Goal: Obtain resource: Obtain resource

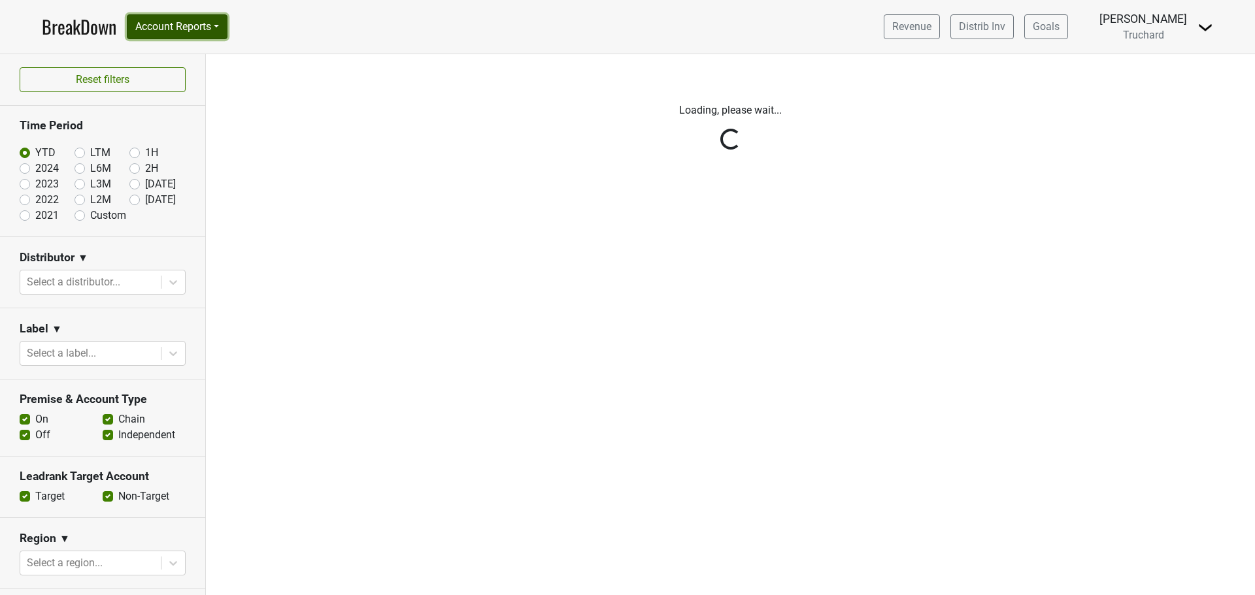
click at [179, 25] on button "Account Reports" at bounding box center [177, 26] width 101 height 25
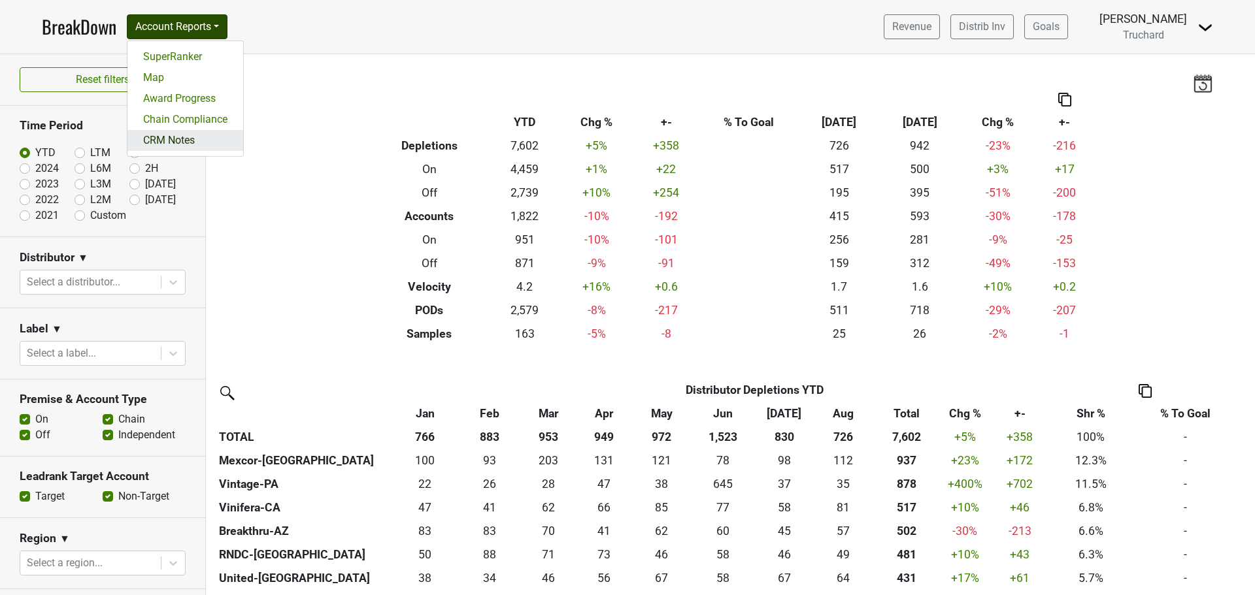
click at [185, 140] on link "CRM Notes" at bounding box center [185, 140] width 116 height 21
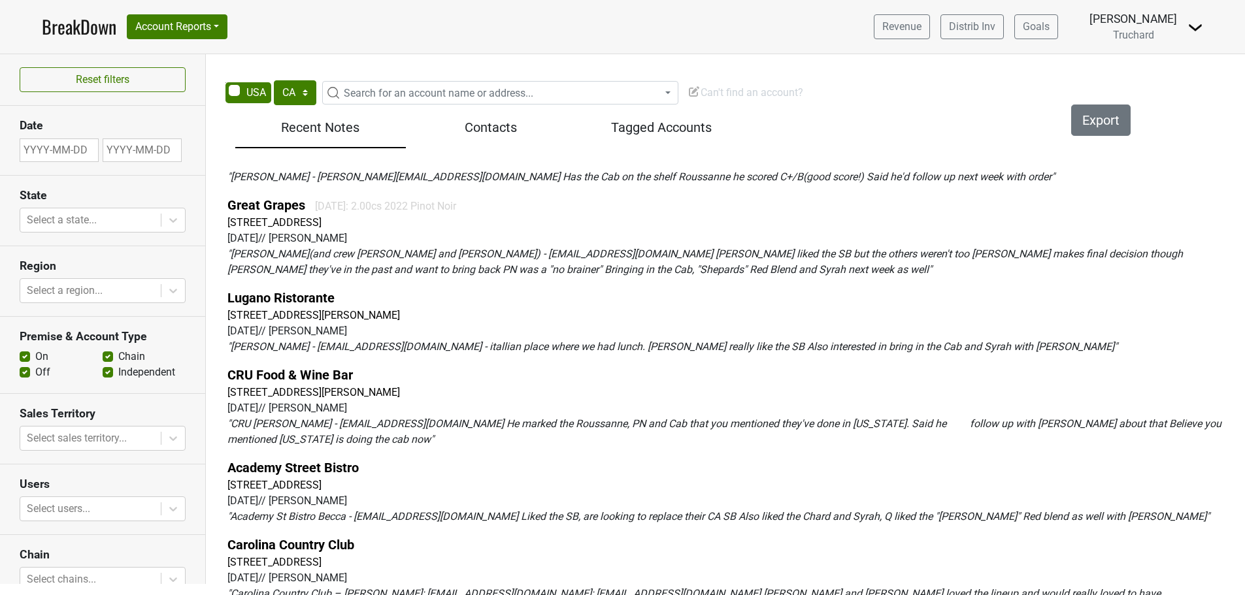
scroll to position [915, 0]
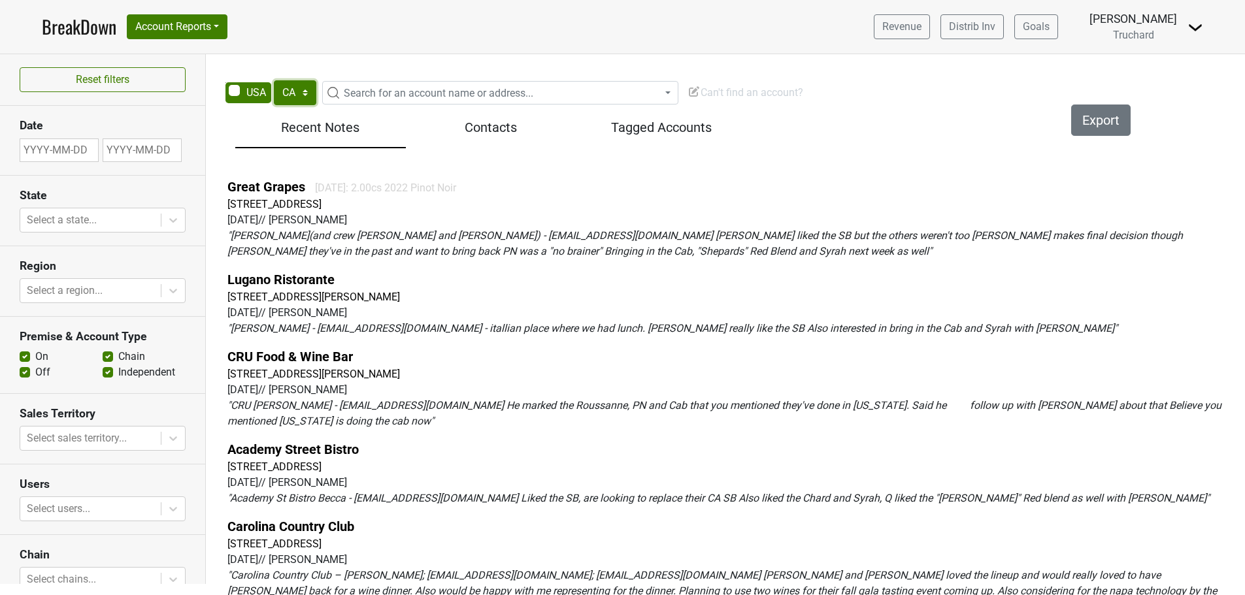
click at [302, 82] on select "AK AL AR AZ CA CO CT DC DE FL GA HI IA ID IL IN KS KY LA MA MD ME MI MN MO MS M…" at bounding box center [295, 92] width 42 height 25
select select "IL"
click at [274, 80] on select "AK AL AR AZ CA CO CT DC DE FL GA HI IA ID IL IN KS KY LA MA MD ME MI MN MO MS M…" at bounding box center [295, 92] width 42 height 25
click at [450, 95] on span "Search for an account name or address..." at bounding box center [439, 93] width 190 height 12
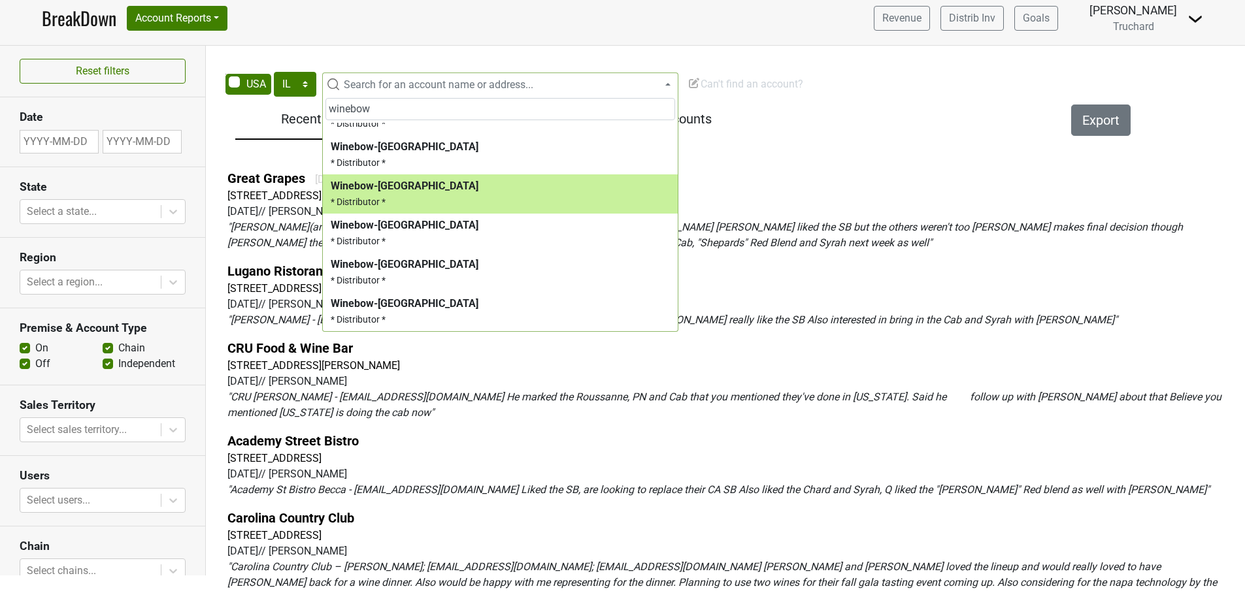
scroll to position [314, 0]
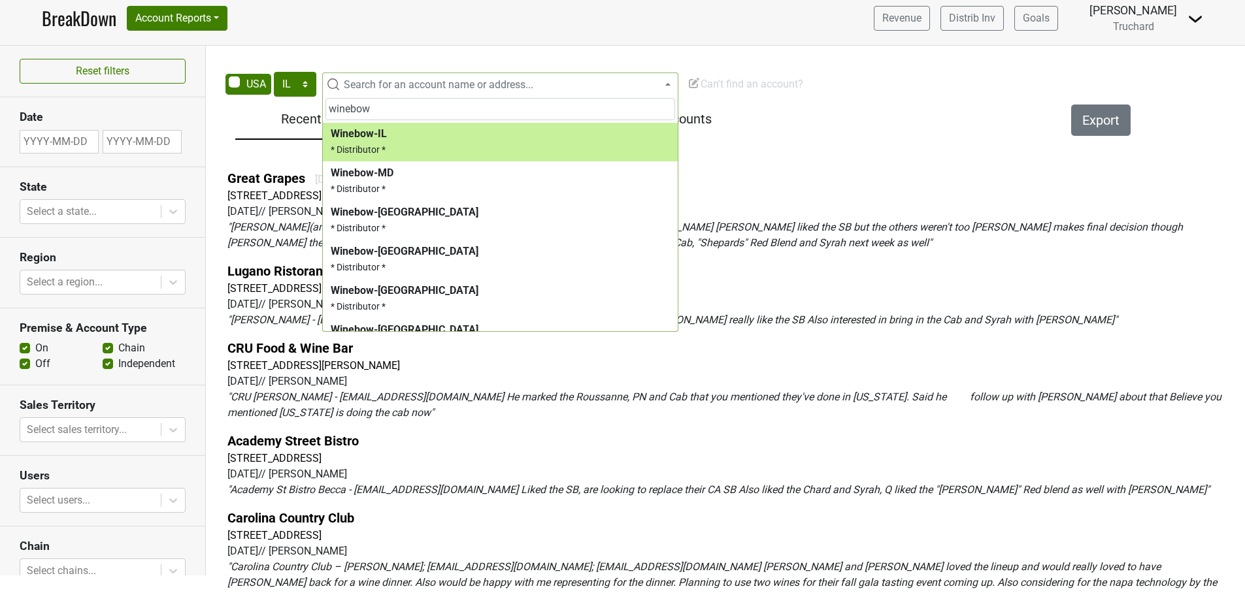
type input "winebow"
select select "123658792"
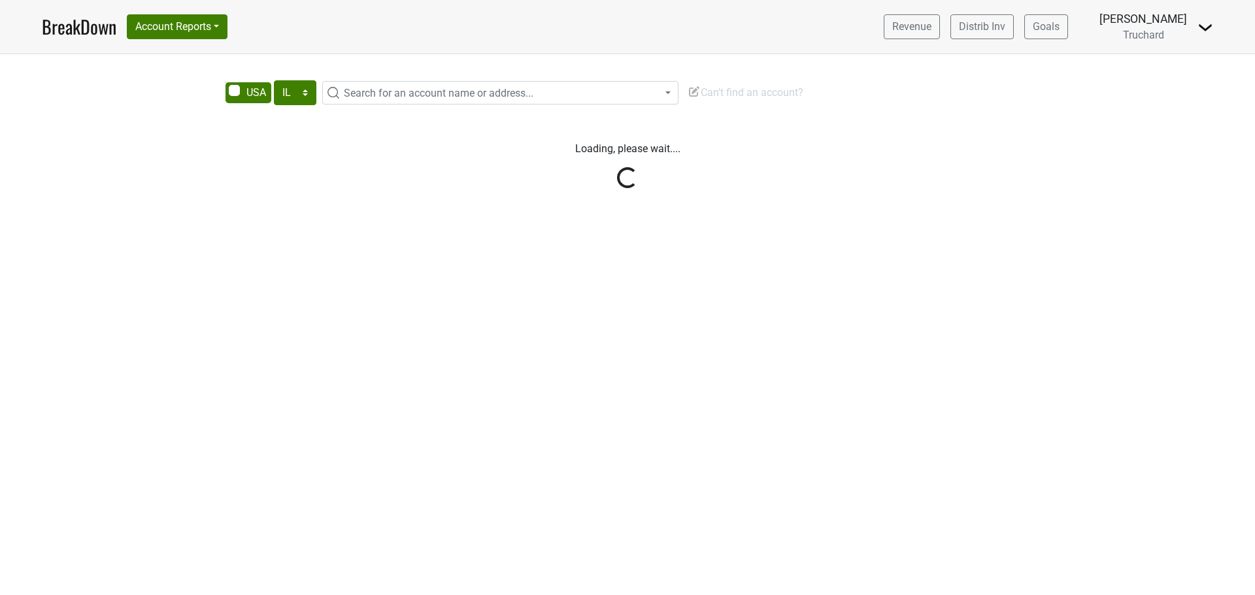
select select "IL"
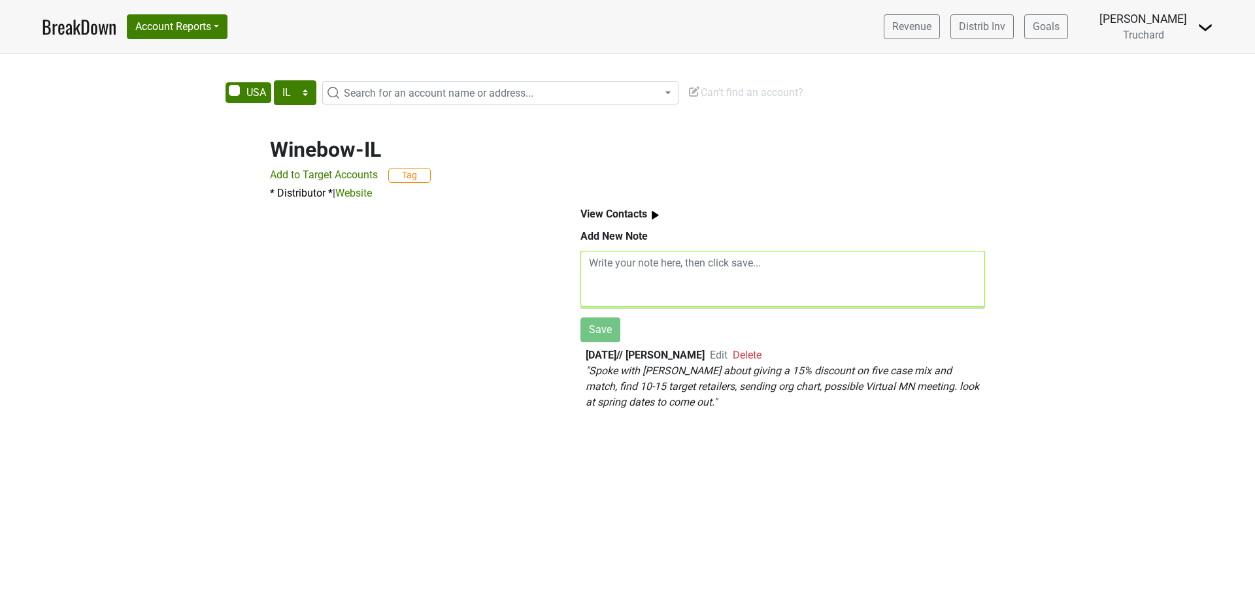
click at [686, 274] on textarea at bounding box center [782, 279] width 405 height 56
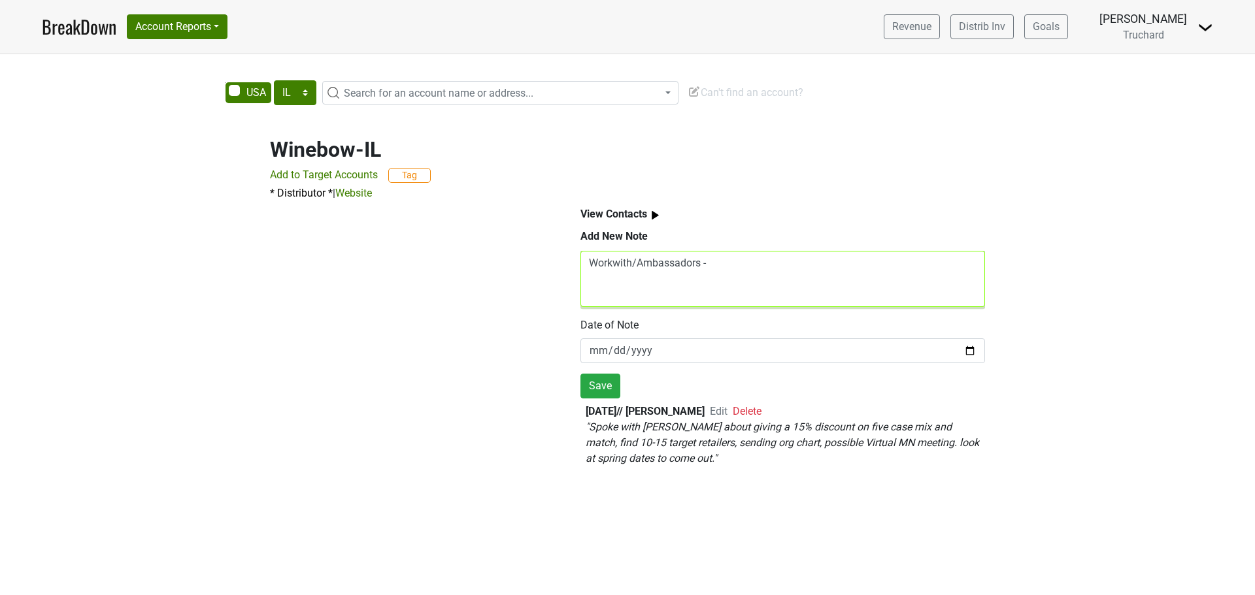
paste textarea "Tour Dates and Cities • Tuesday, November the 4th in the Flathead • Wednesday, …"
paste textarea "Barret Harvey <Barret.Harvey@winebow.com>"
drag, startPoint x: 930, startPoint y: 265, endPoint x: 776, endPoint y: 263, distance: 154.3
click at [776, 263] on textarea "Workwith/Ambassadors - Barret Harvey <Barret.Harvey@winebow.com>" at bounding box center [782, 279] width 405 height 56
paste textarea "Used to be a drummer that toured a lot. wife had a stroke, looks like a big roc…"
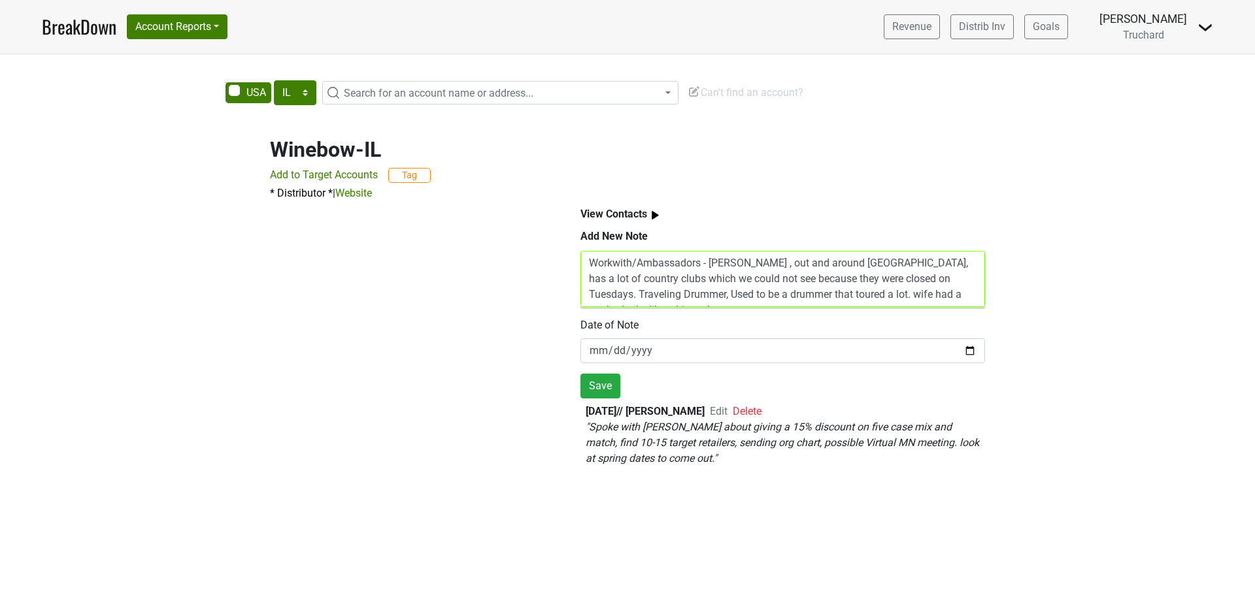
scroll to position [10, 0]
drag, startPoint x: 864, startPoint y: 286, endPoint x: 678, endPoint y: 287, distance: 186.3
click at [678, 287] on textarea "Workwith/Ambassadors - Barret Harvey , out and around naperville, has a lot of …" at bounding box center [782, 279] width 405 height 56
click at [905, 293] on textarea "Workwith/Ambassadors - Barret Harvey , out and around naperville, has a lot of …" at bounding box center [782, 279] width 405 height 56
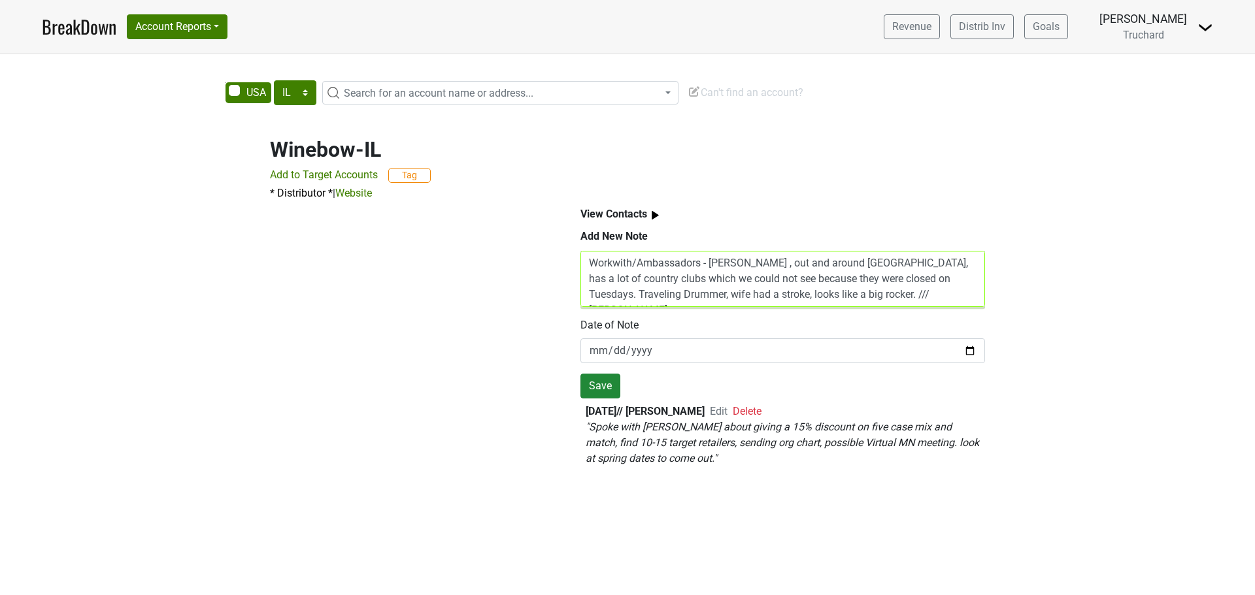
paste textarea "Used to be a somm for Le Bernadin and other amazing restaurants, lived in spain…"
paste textarea "Used to work at Alinea and Smith, knows wine and looks like our intern from San…"
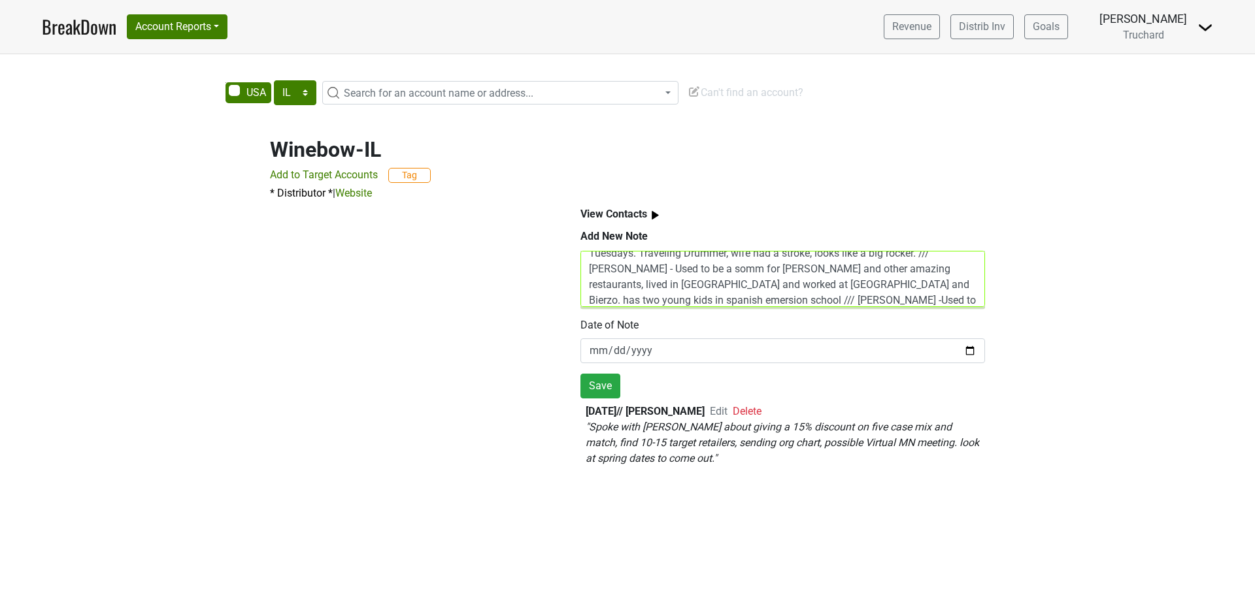
scroll to position [57, 0]
type textarea "Workwith/Ambassadors - Barret Harvey , out and around naperville, has a lot of …"
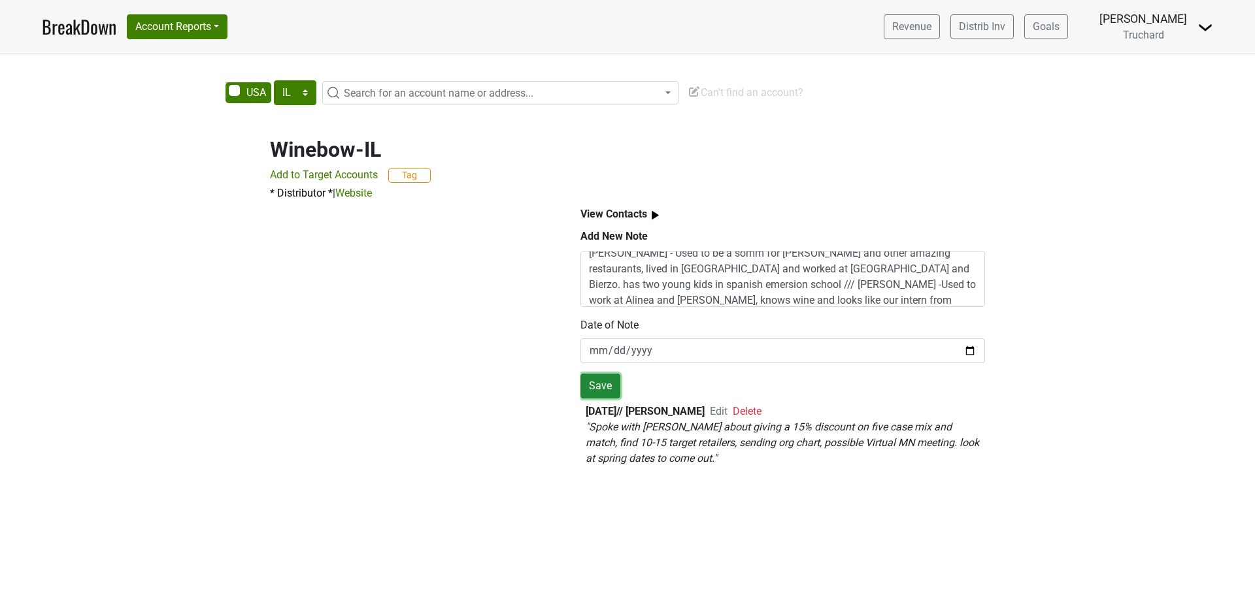
click at [610, 388] on button "Save" at bounding box center [600, 386] width 40 height 25
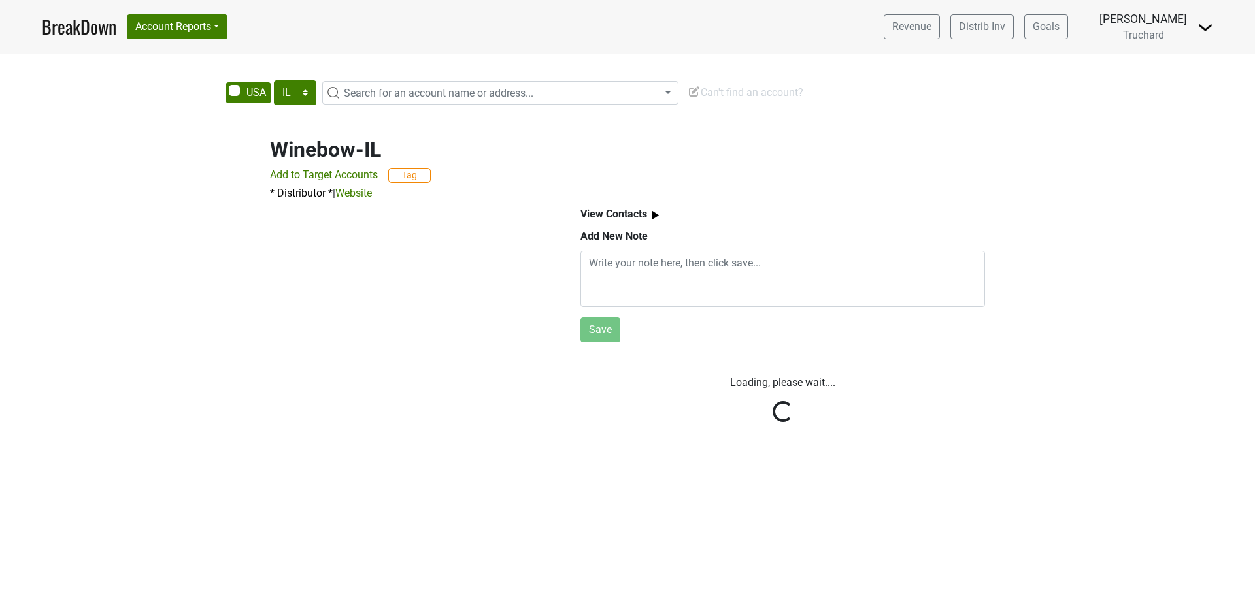
scroll to position [0, 0]
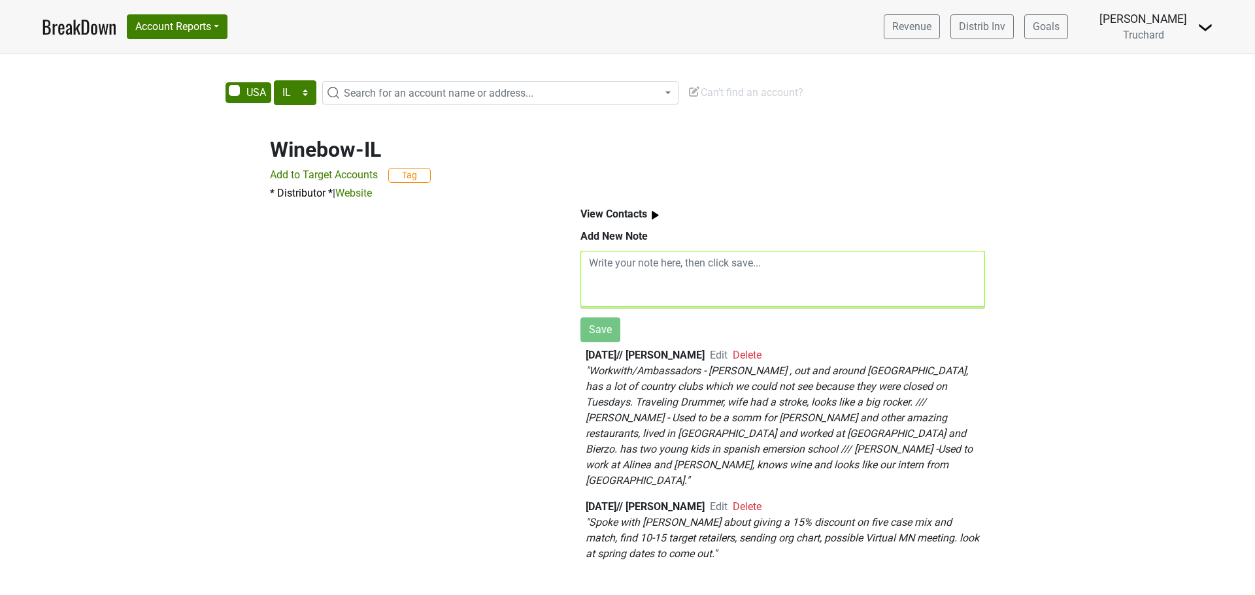
click at [661, 288] on textarea at bounding box center [782, 279] width 405 height 56
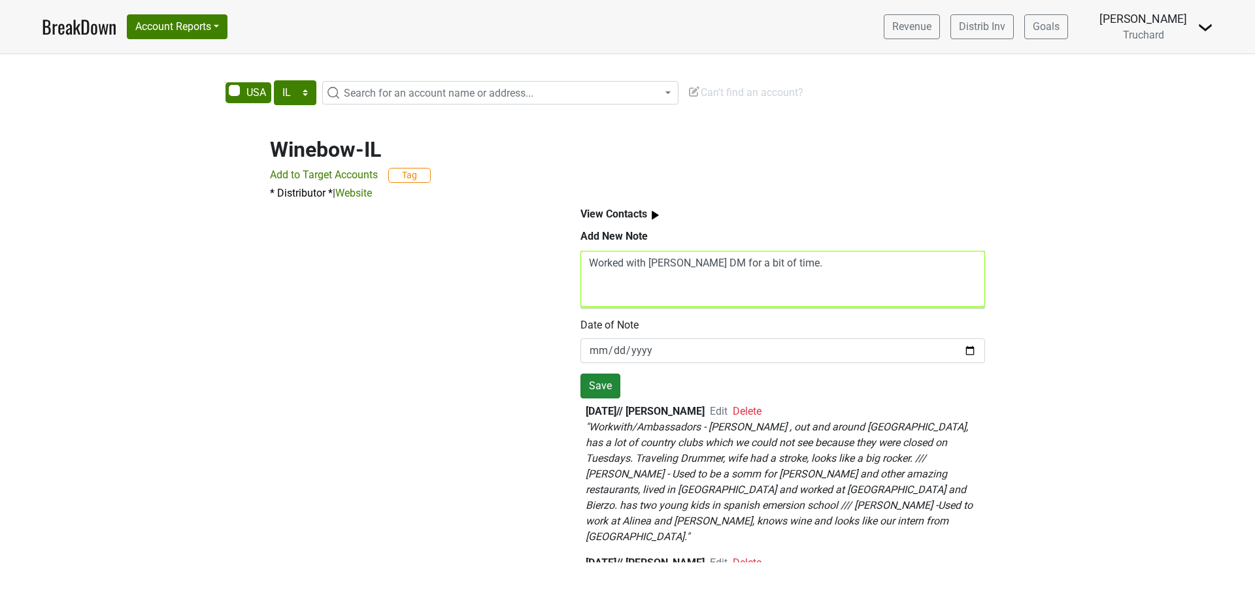
type textarea "Worked with Erik DM for a bit of time."
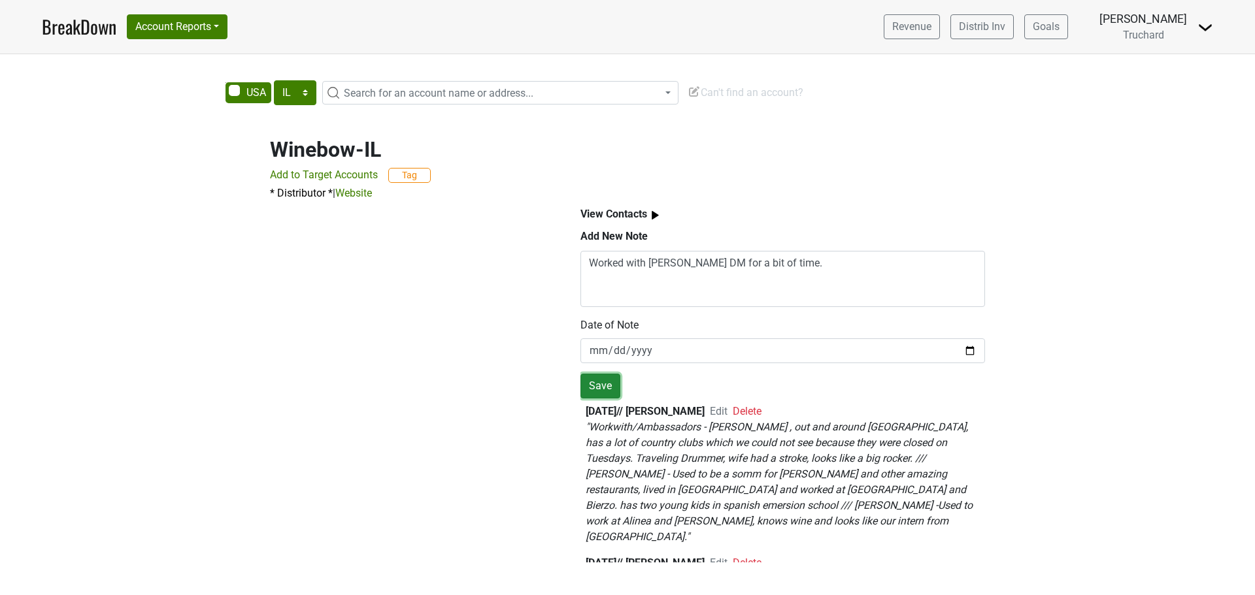
click at [595, 382] on button "Save" at bounding box center [600, 386] width 40 height 25
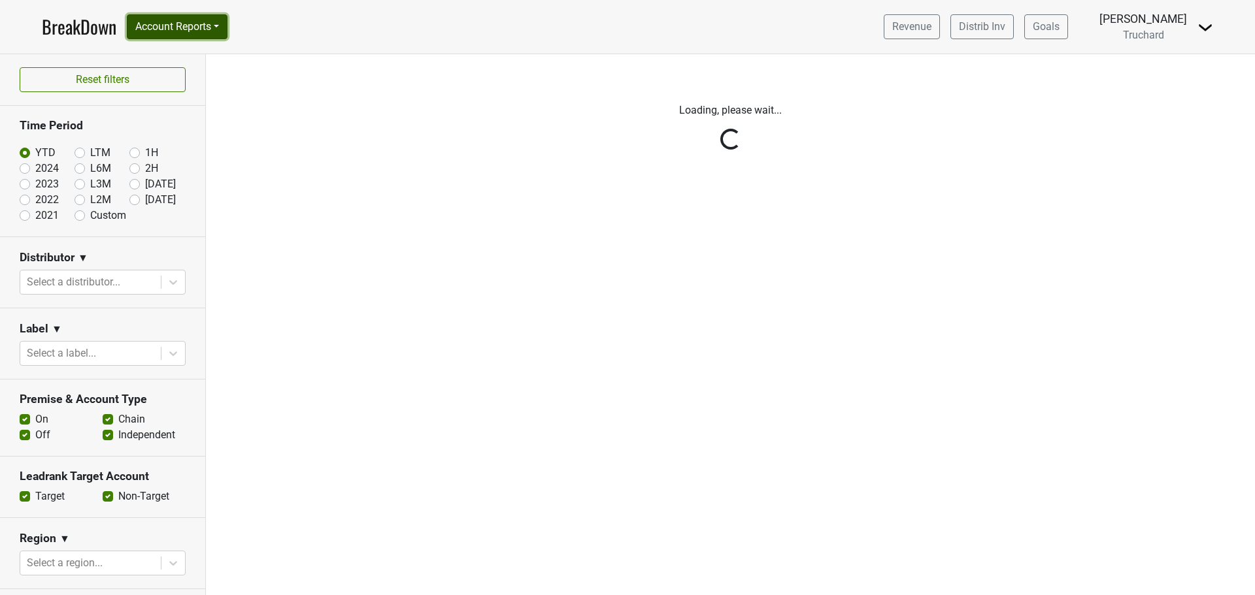
click at [209, 25] on button "Account Reports" at bounding box center [177, 26] width 101 height 25
click at [202, 46] on link "SuperRanker" at bounding box center [185, 56] width 116 height 21
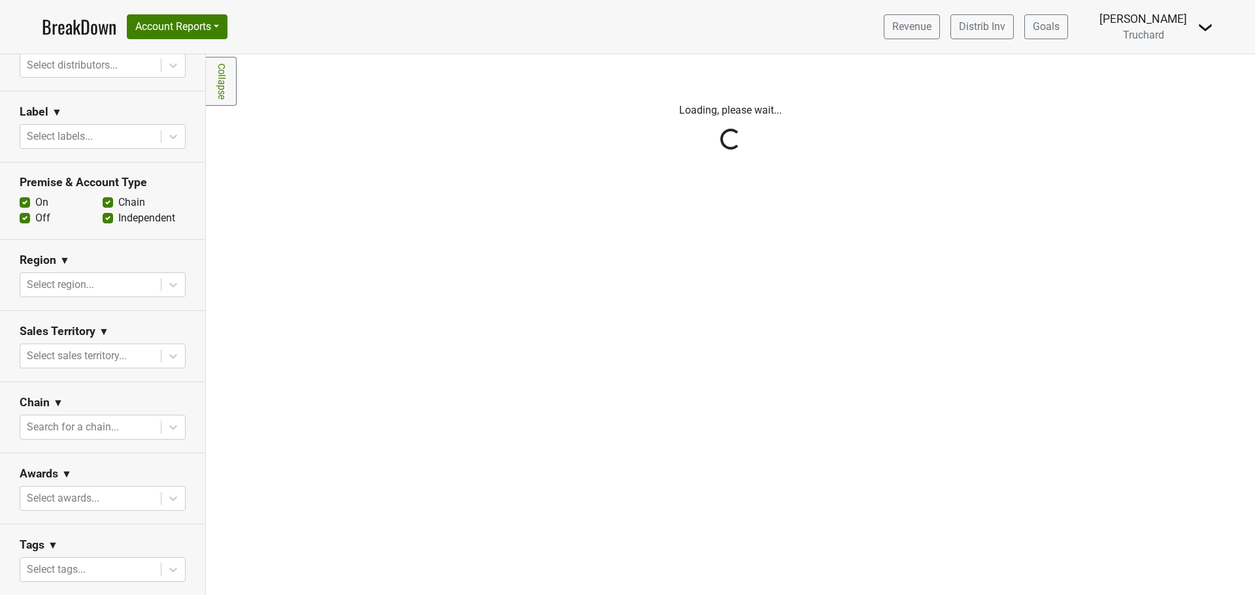
scroll to position [350, 0]
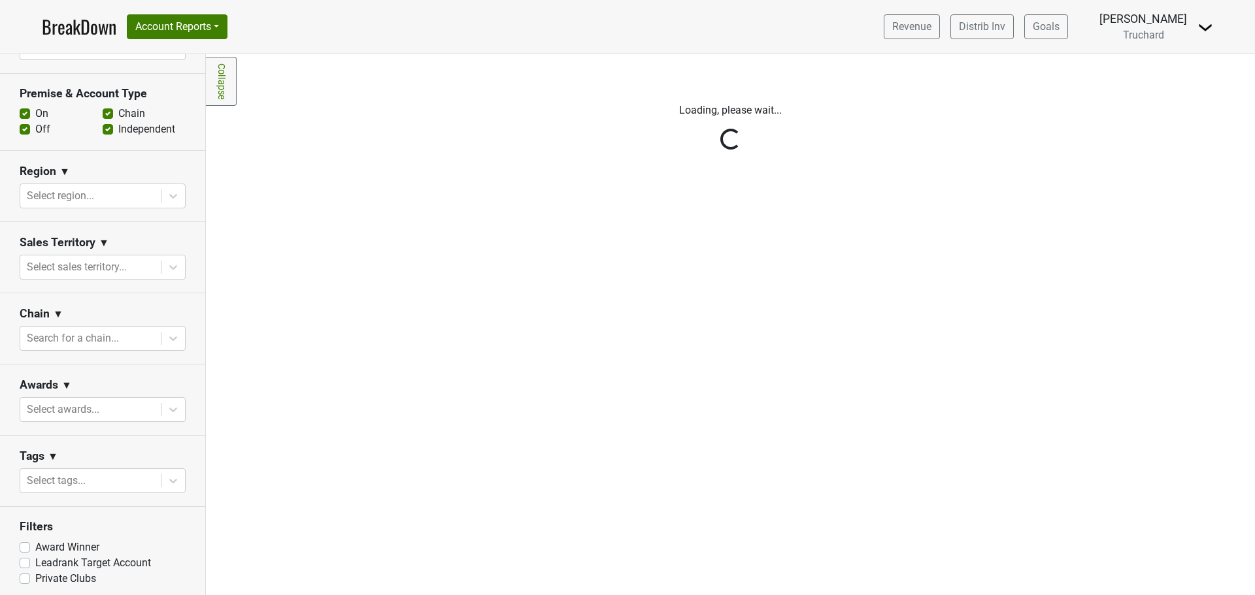
click at [107, 342] on div "Reset filters Purchased Within Last... [DATE] [DATE] Nonbuy For Last... [DATE] …" at bounding box center [103, 324] width 206 height 541
click at [110, 337] on div "Reset filters Purchased Within Last... [DATE] [DATE] Nonbuy For Last... [DATE] …" at bounding box center [103, 324] width 206 height 541
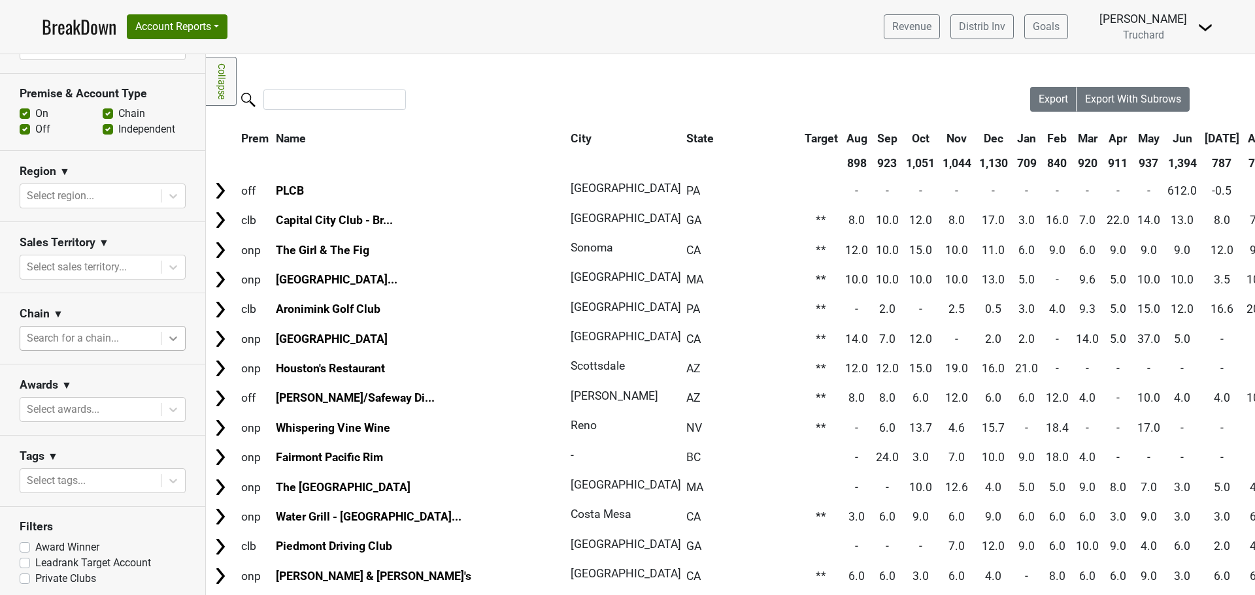
click at [167, 332] on icon at bounding box center [173, 338] width 13 height 13
type input "d"
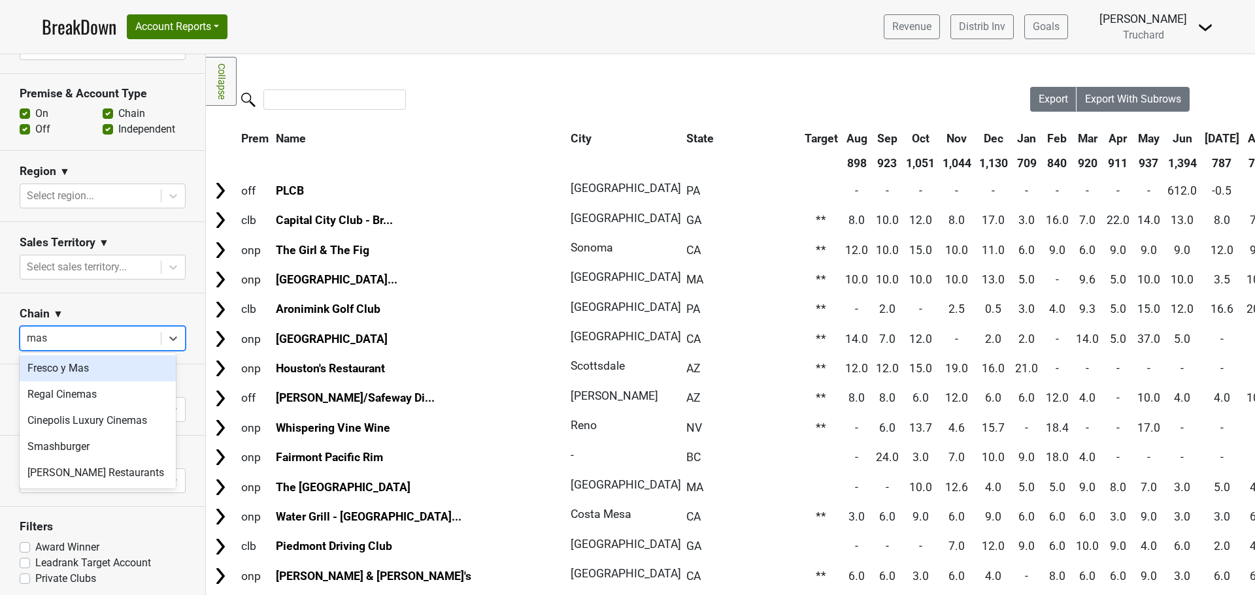
type input "mast"
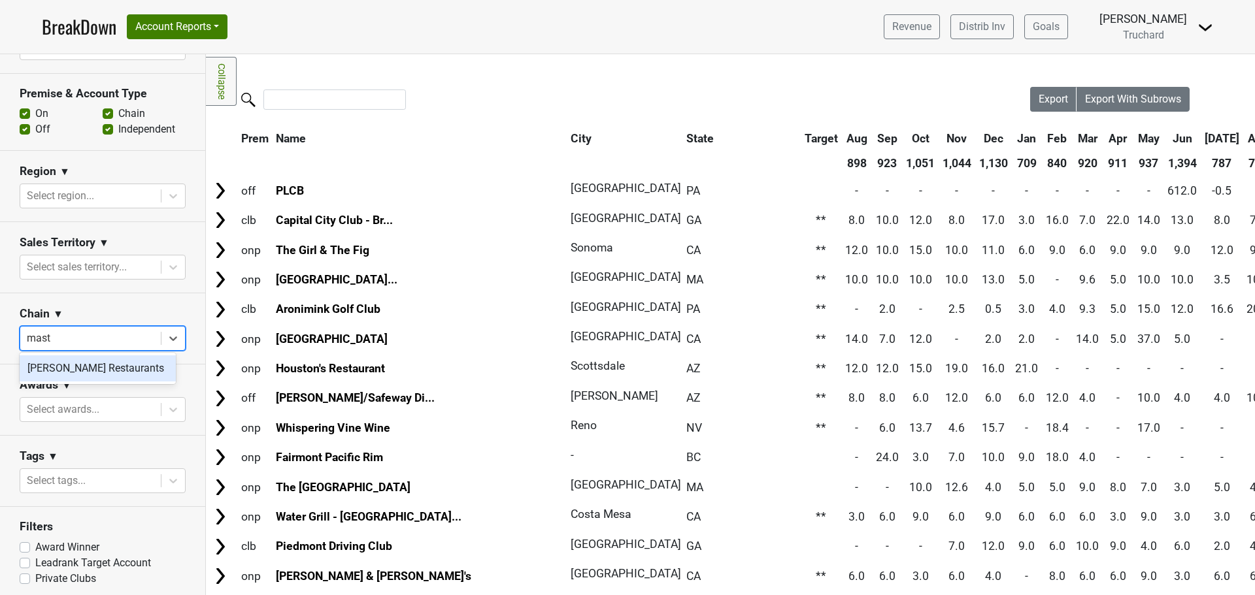
click at [118, 365] on div "[PERSON_NAME] Restaurants" at bounding box center [98, 369] width 156 height 26
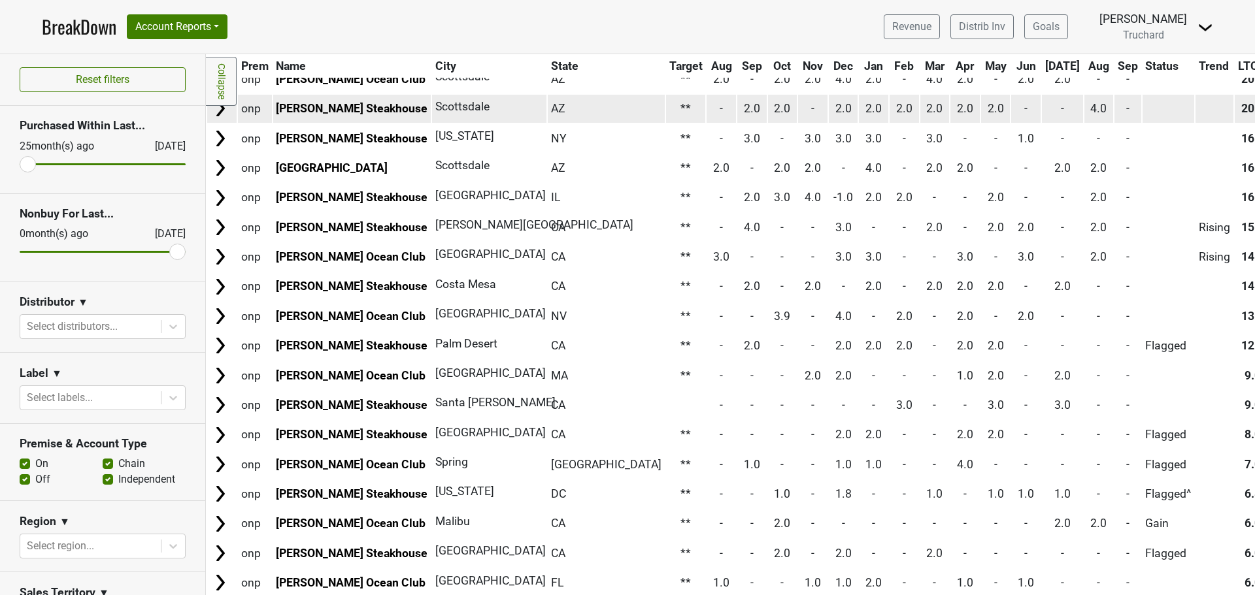
scroll to position [0, 0]
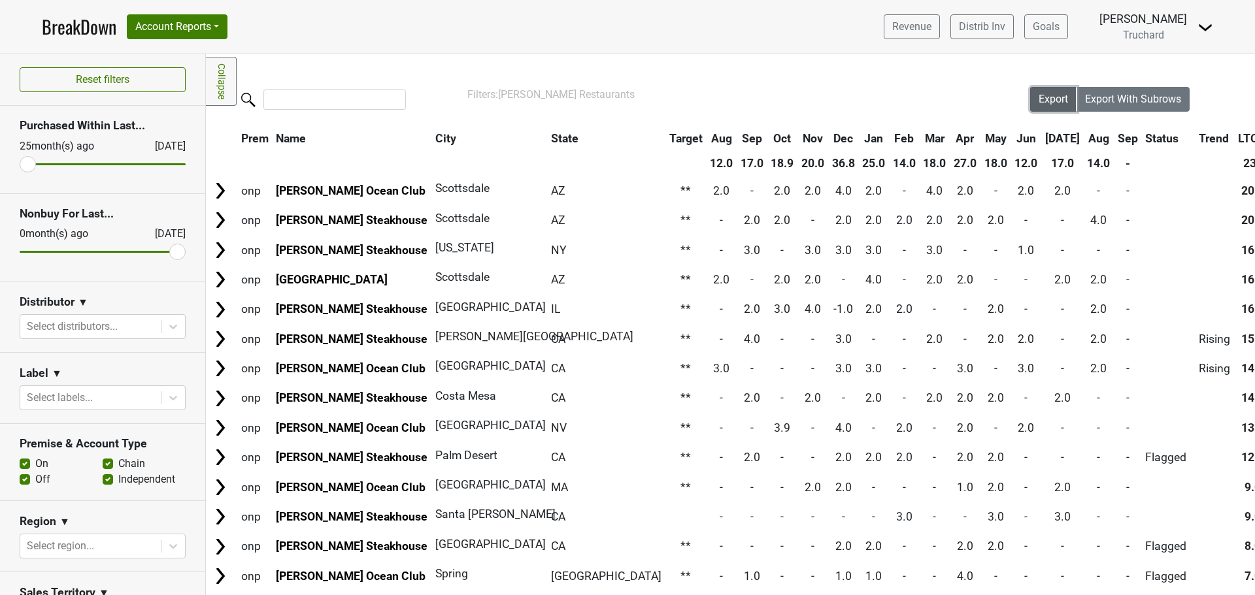
click at [1048, 102] on span "Export" at bounding box center [1053, 99] width 29 height 12
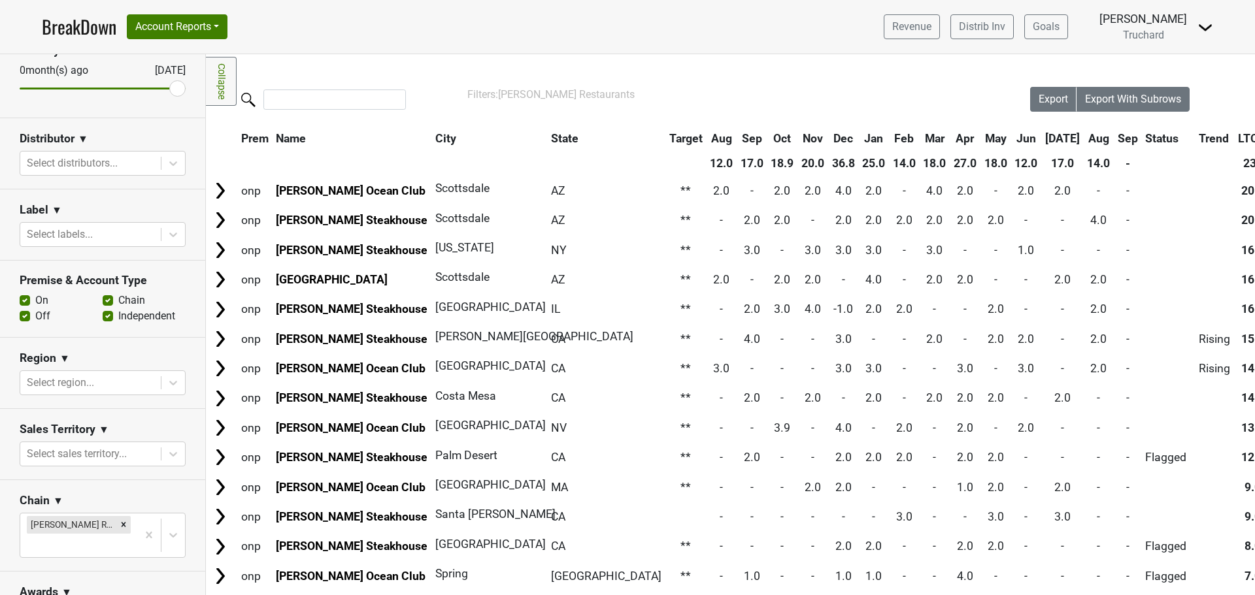
scroll to position [327, 0]
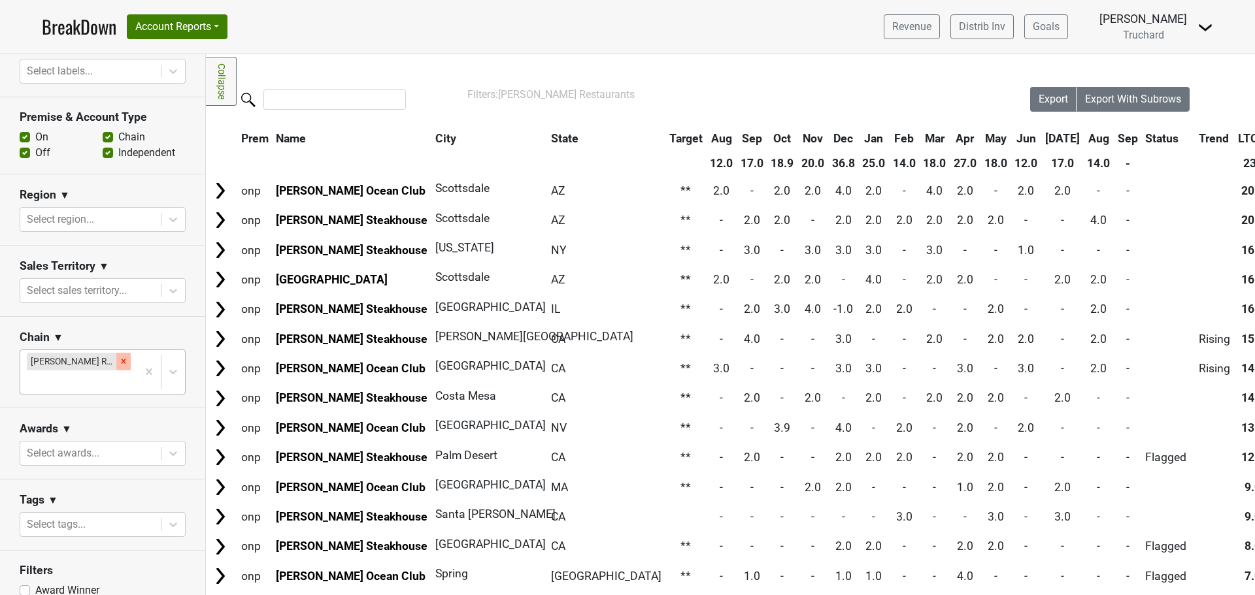
click at [119, 359] on icon "Remove Mastro's Restaurants" at bounding box center [123, 361] width 9 height 9
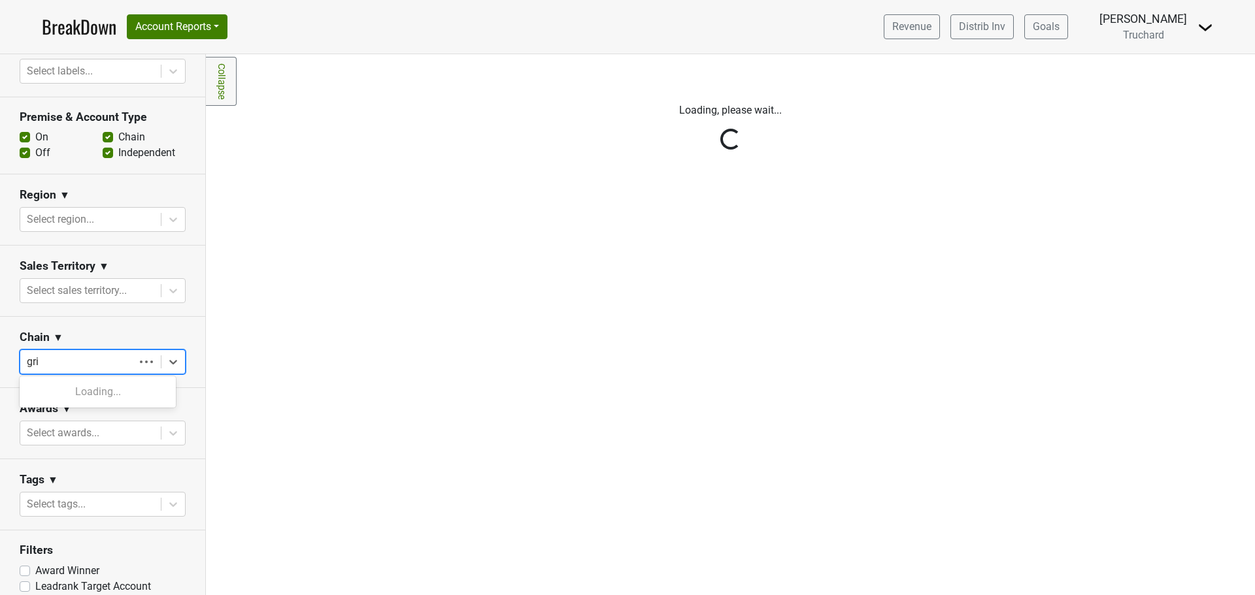
type input "grim"
click at [81, 390] on div "[PERSON_NAME] Pizzeria" at bounding box center [98, 392] width 156 height 26
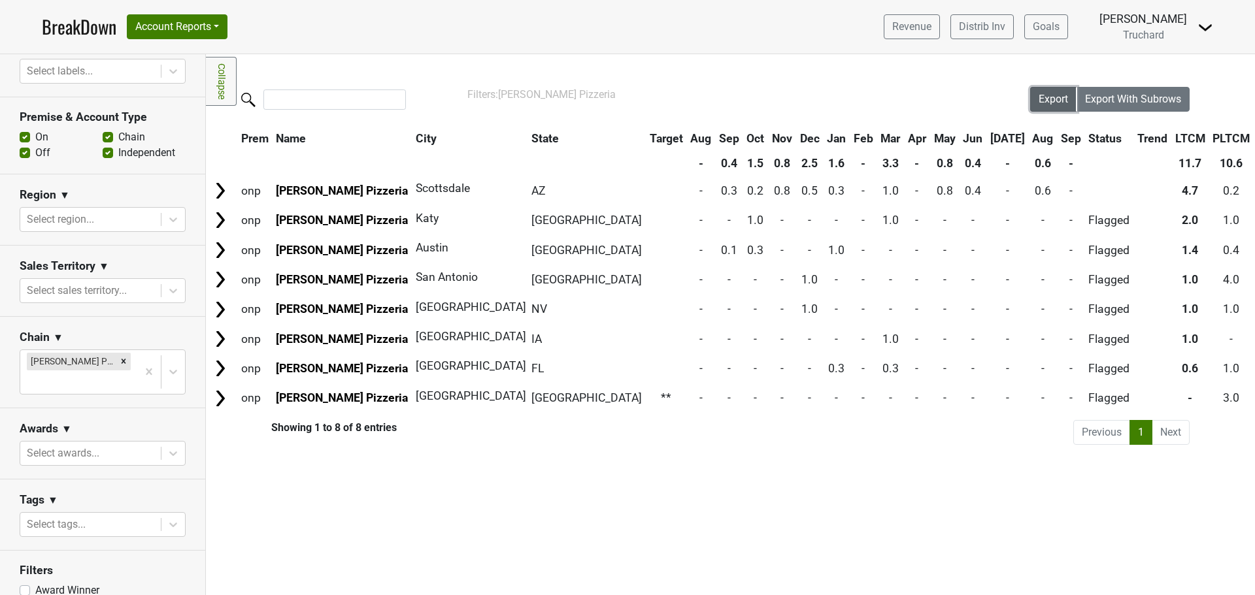
click at [1059, 93] on span "Export" at bounding box center [1053, 99] width 29 height 12
click at [80, 74] on div at bounding box center [90, 71] width 127 height 18
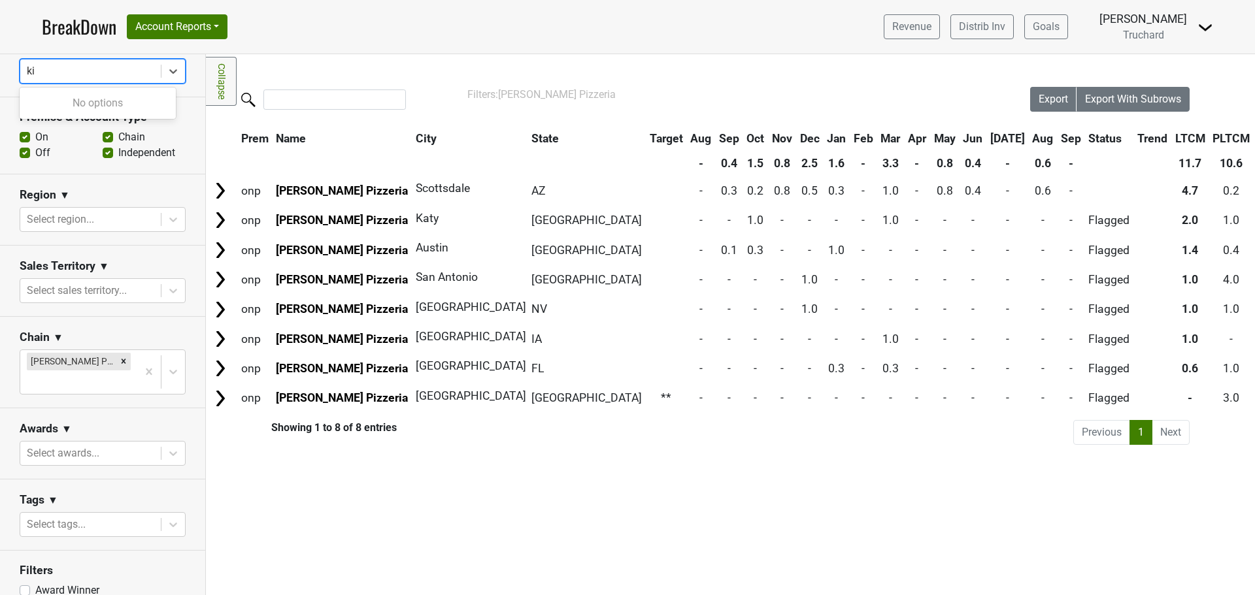
type input "k"
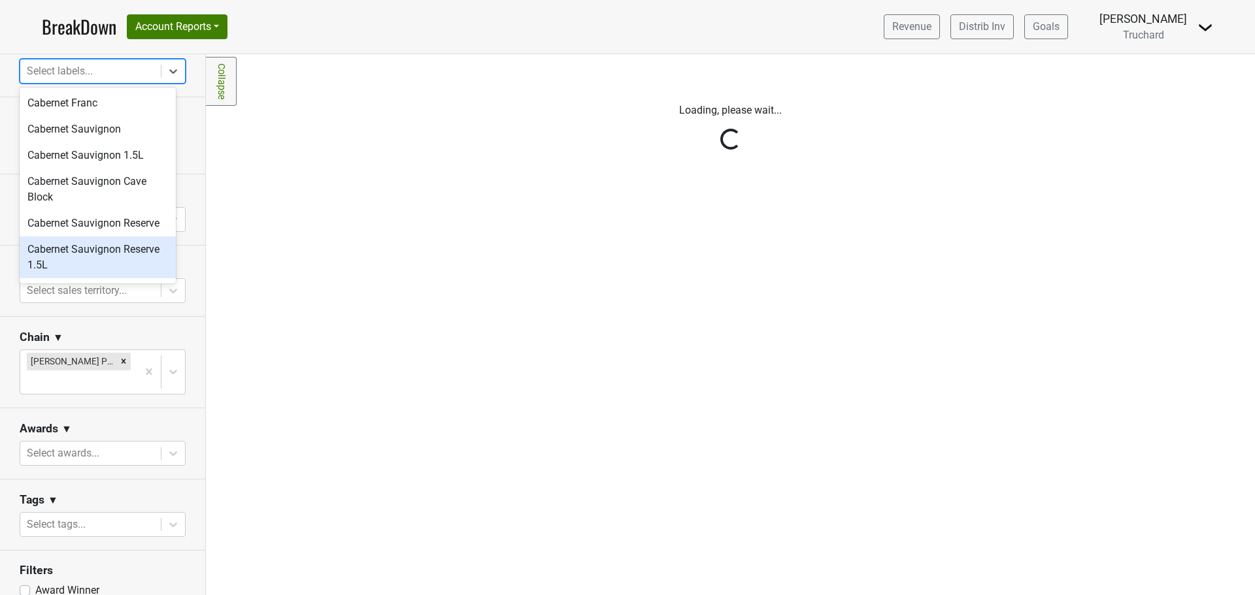
click at [112, 359] on div "Reset filters Purchased Within Last... [DATE] [DATE] Nonbuy For Last... [DATE] …" at bounding box center [103, 324] width 206 height 541
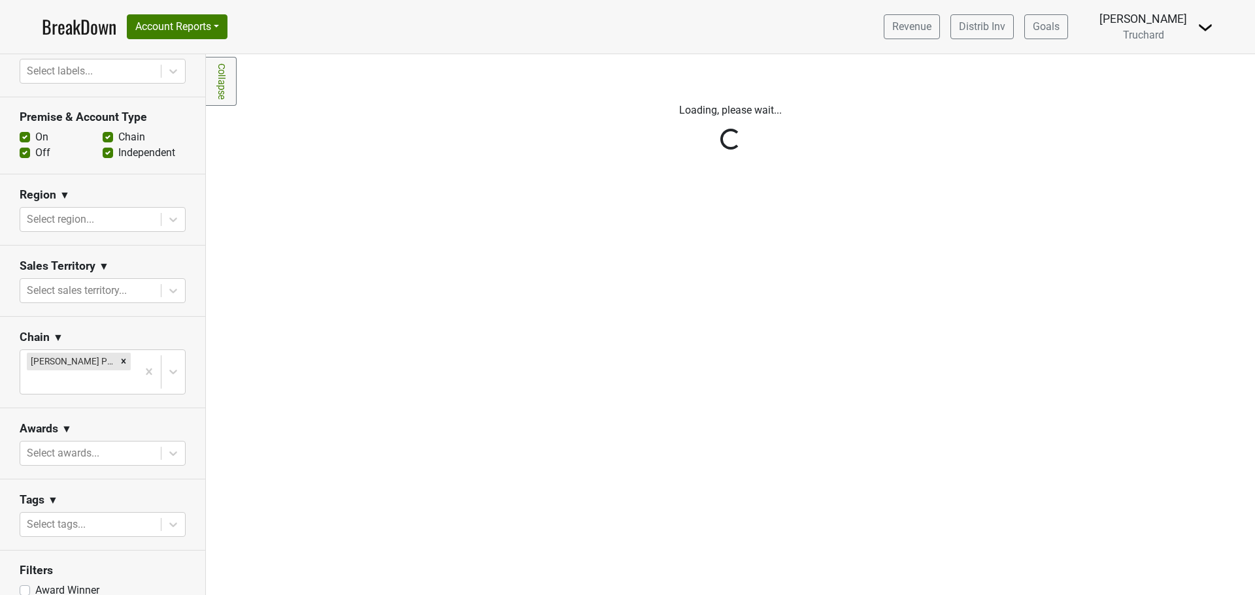
click at [112, 359] on div "Reset filters Purchased Within Last... [DATE] [DATE] Nonbuy For Last... [DATE] …" at bounding box center [103, 324] width 206 height 541
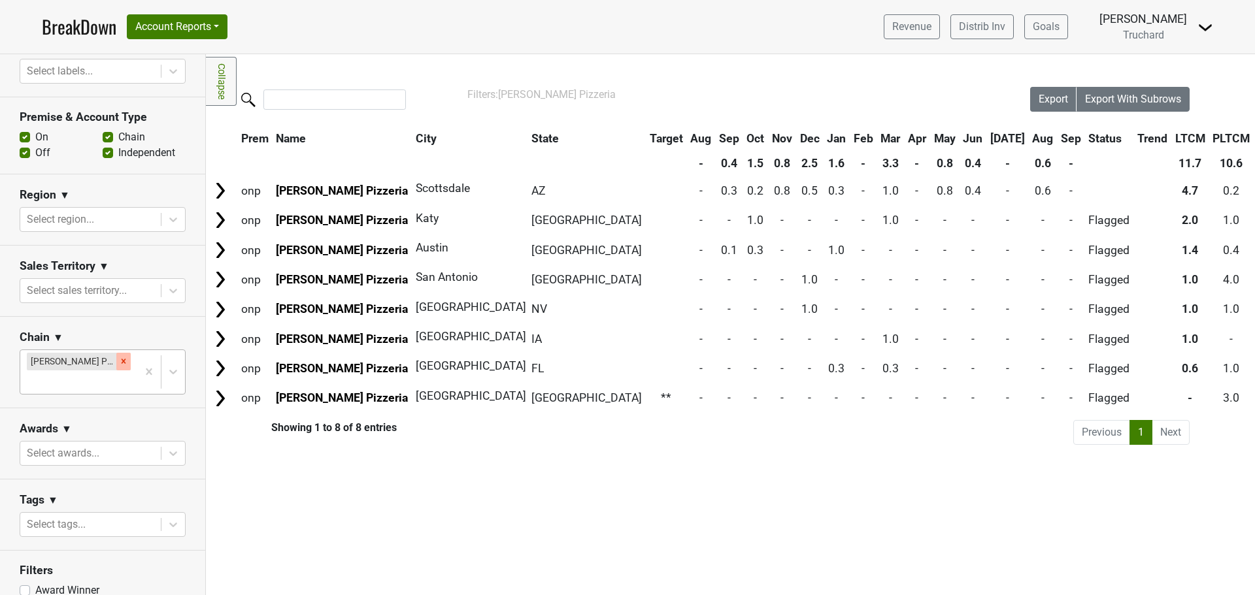
click at [119, 358] on icon "Remove Grimaldi's Pizzeria" at bounding box center [123, 361] width 9 height 9
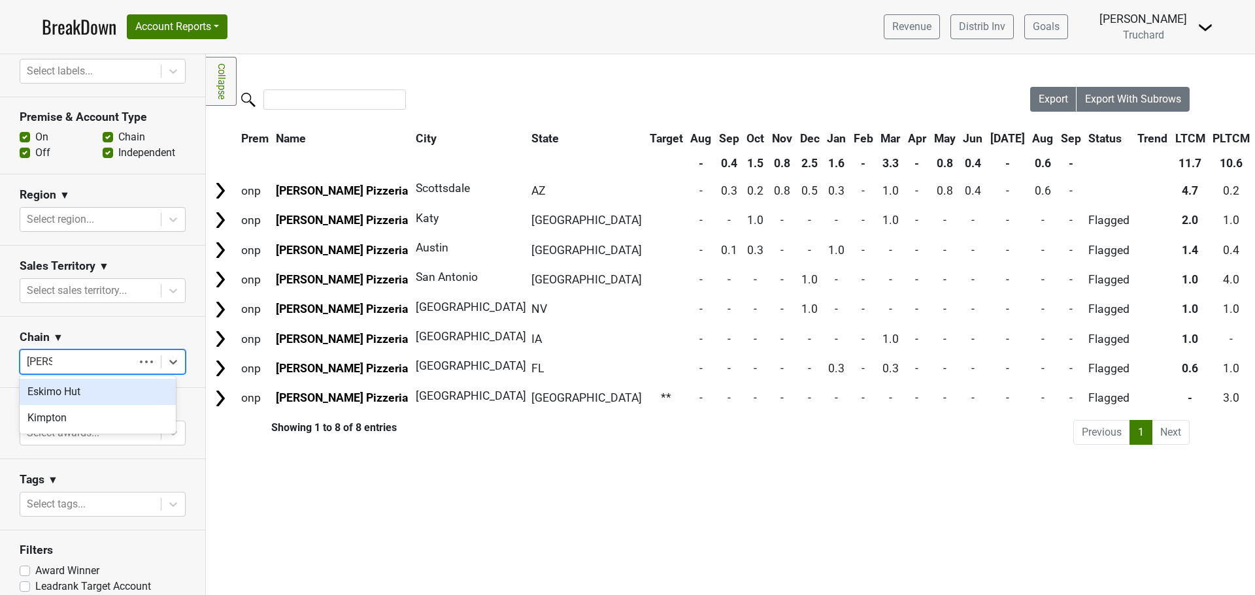
type input "kimpt"
click at [78, 390] on div "Kimpton" at bounding box center [98, 392] width 156 height 26
click at [74, 360] on icon "Remove Kimpton" at bounding box center [74, 362] width 5 height 5
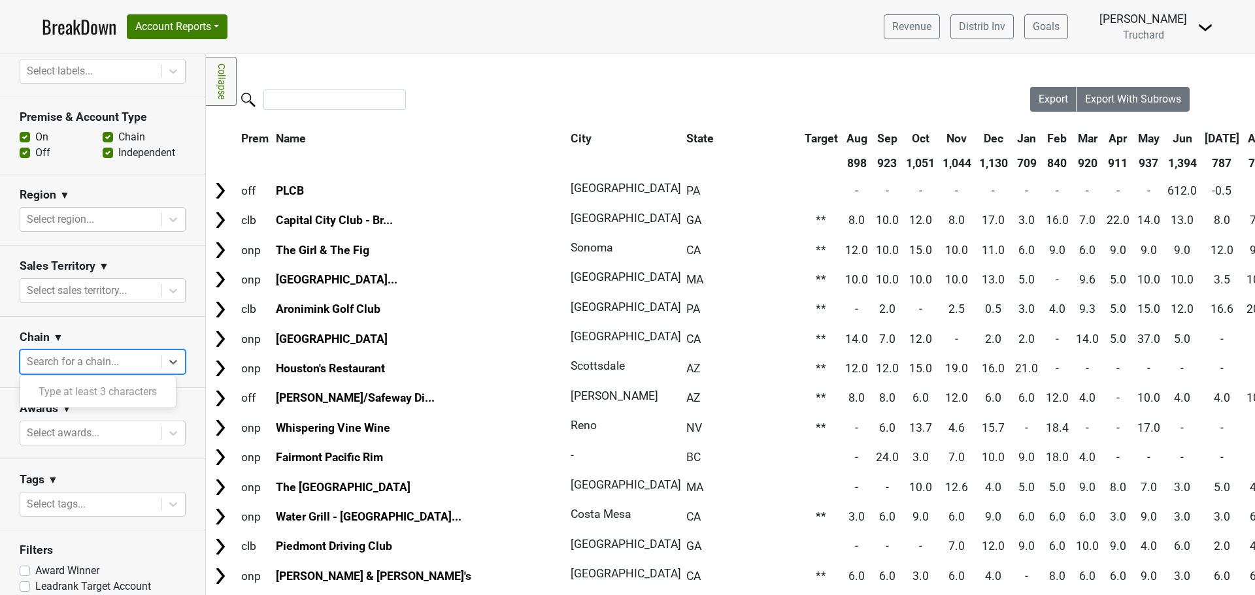
click at [90, 359] on div at bounding box center [90, 362] width 127 height 18
type input "kimpt"
click at [111, 389] on div "Kimpton" at bounding box center [98, 392] width 156 height 26
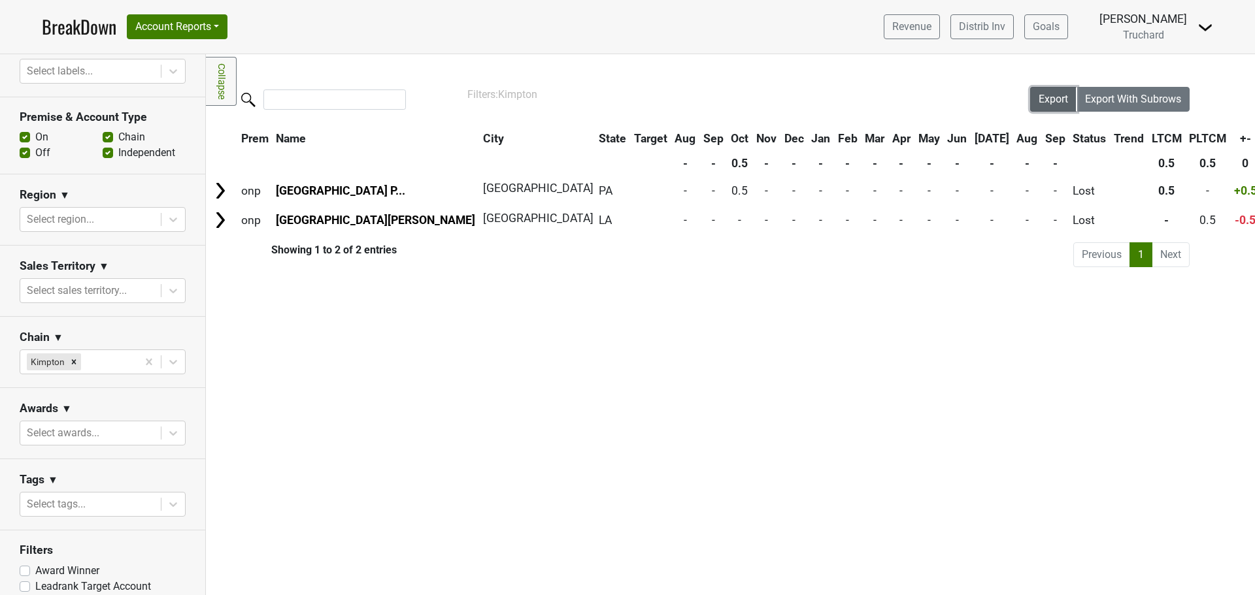
click at [1058, 95] on span "Export" at bounding box center [1053, 99] width 29 height 12
click at [78, 356] on div "Remove Kimpton" at bounding box center [74, 362] width 14 height 17
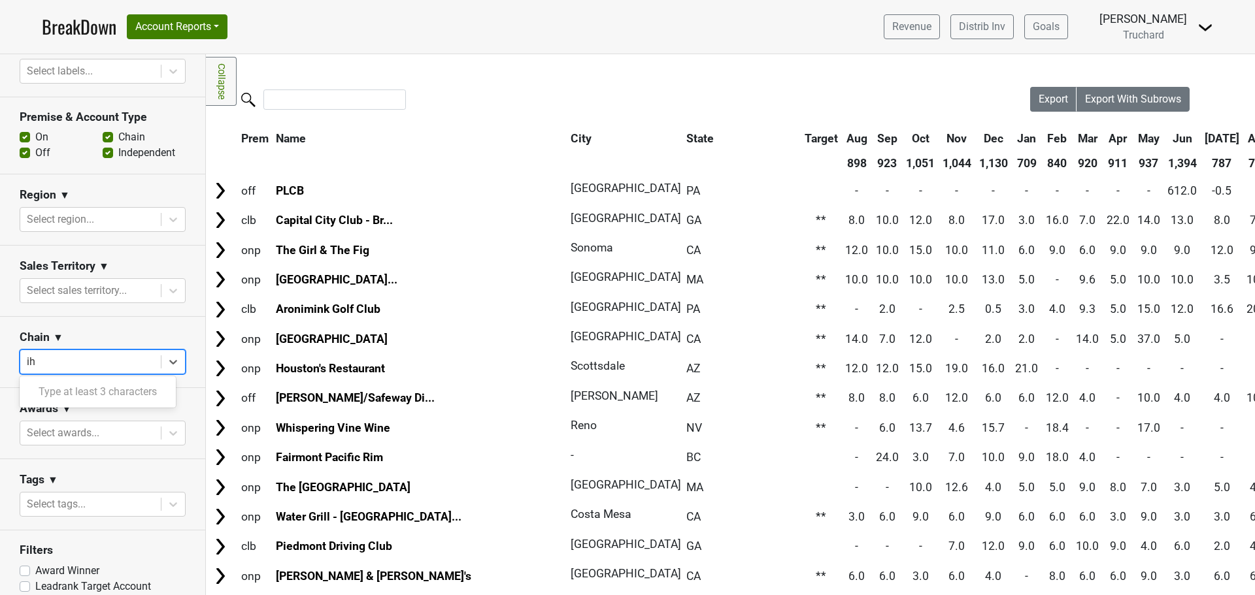
type input "ihg"
click at [77, 388] on div "IHG" at bounding box center [98, 392] width 156 height 26
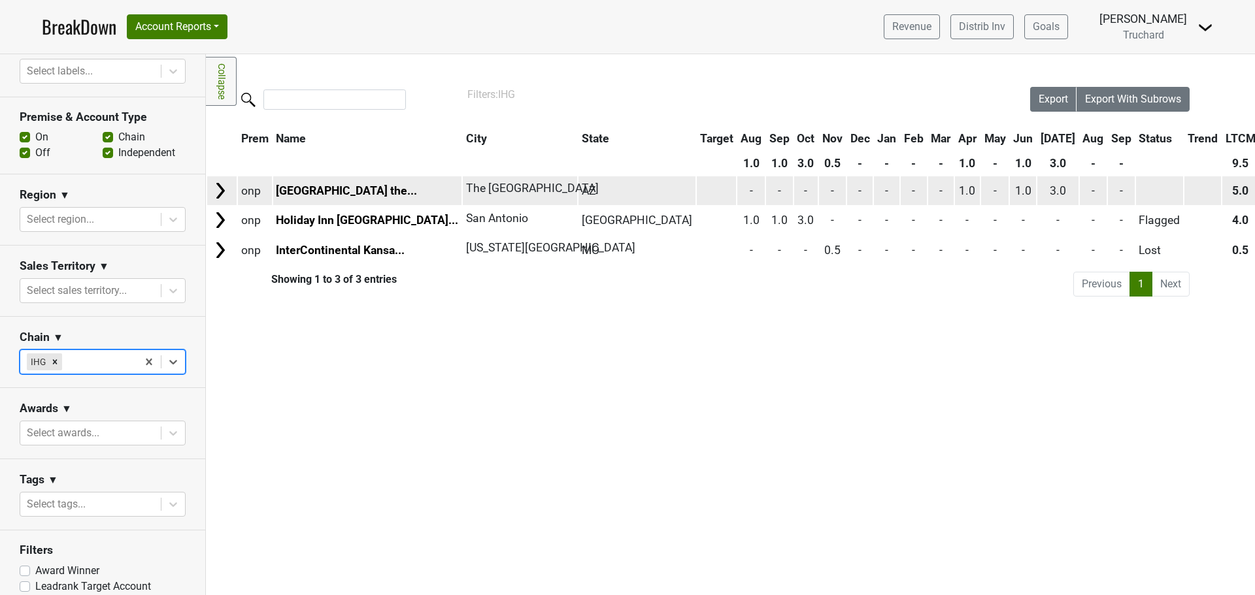
click at [231, 182] on td at bounding box center [221, 190] width 29 height 28
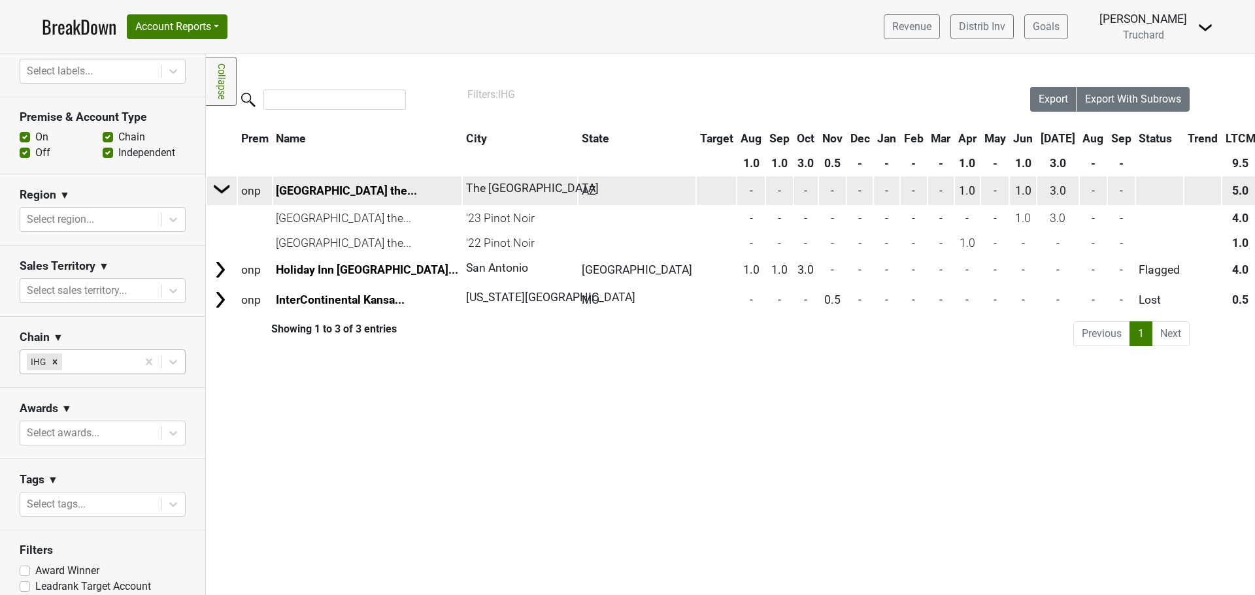
click at [231, 182] on img at bounding box center [222, 189] width 20 height 20
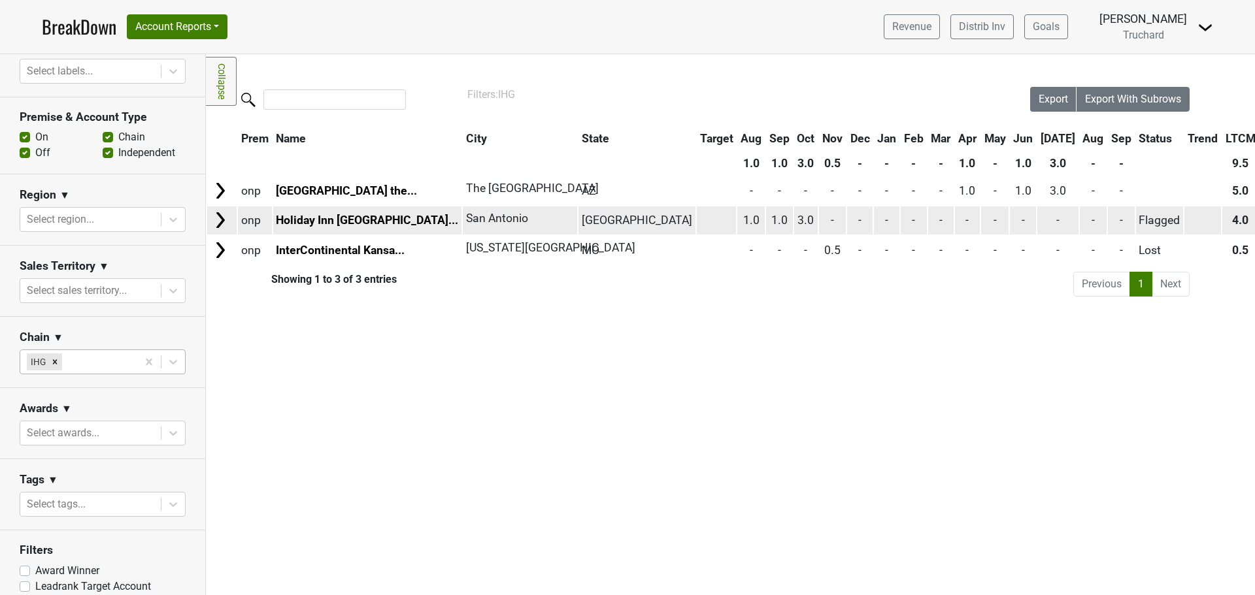
click at [227, 222] on img at bounding box center [220, 220] width 20 height 20
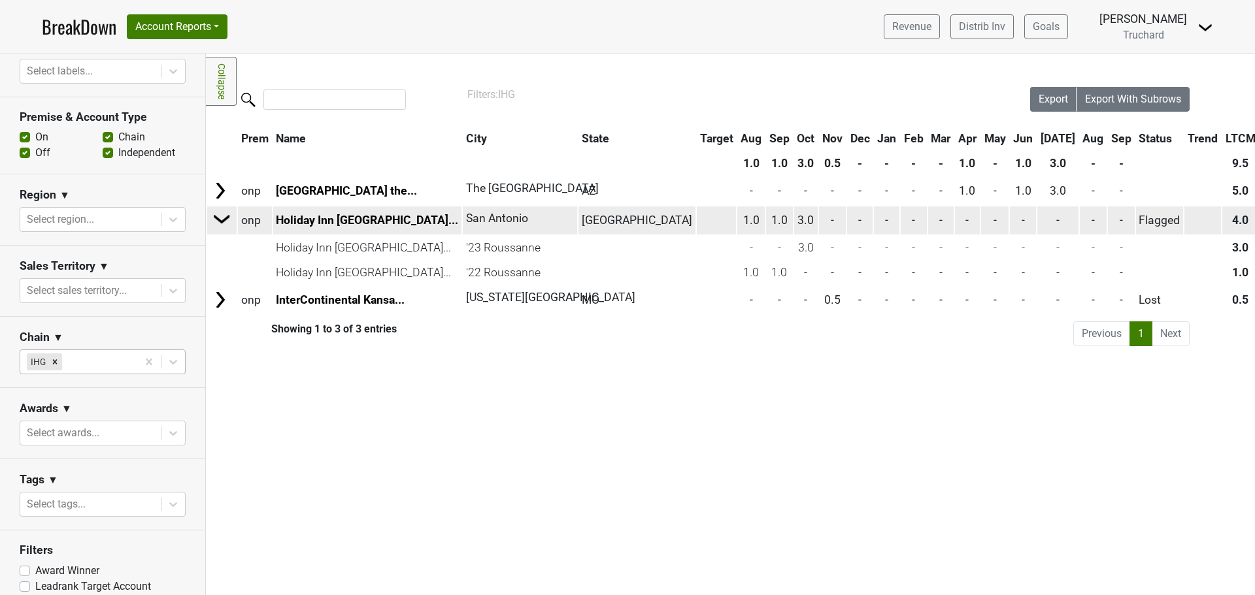
click at [227, 222] on img at bounding box center [222, 219] width 20 height 20
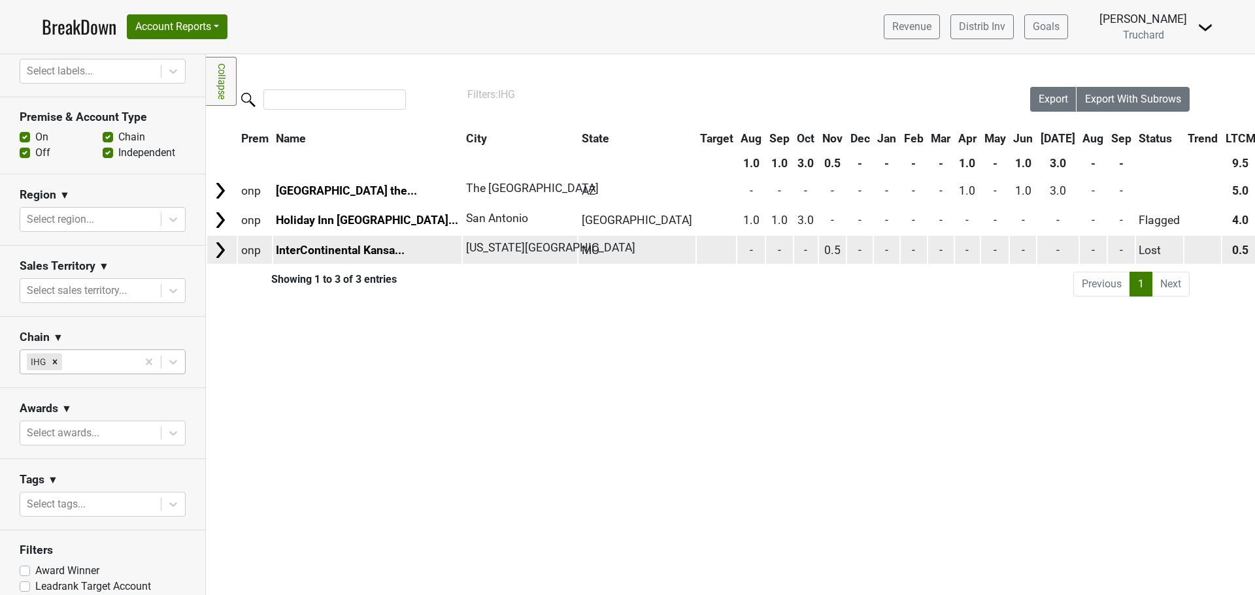
click at [218, 251] on img at bounding box center [220, 251] width 20 height 20
click at [219, 250] on img at bounding box center [222, 249] width 20 height 20
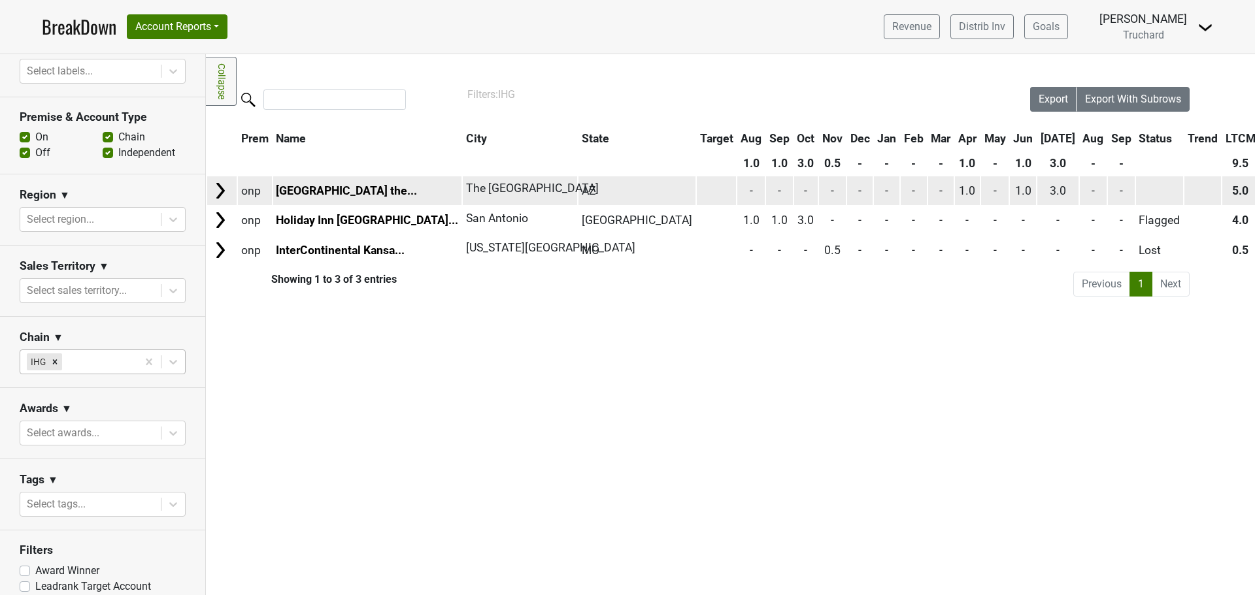
click at [218, 188] on img at bounding box center [220, 191] width 20 height 20
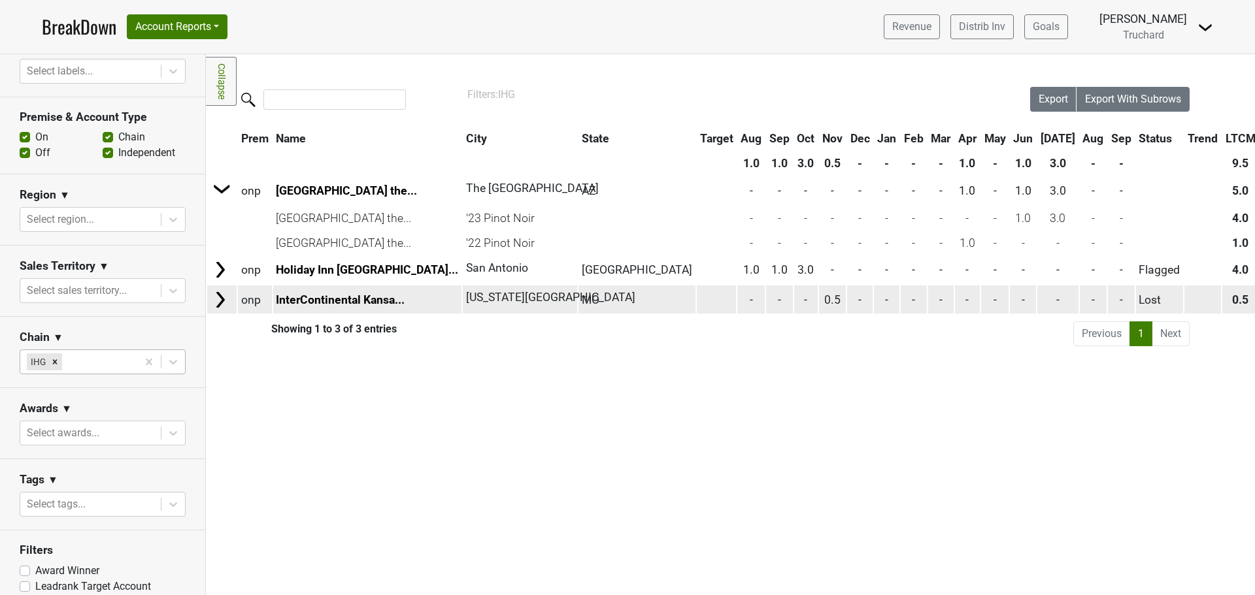
click at [217, 291] on img at bounding box center [220, 300] width 20 height 20
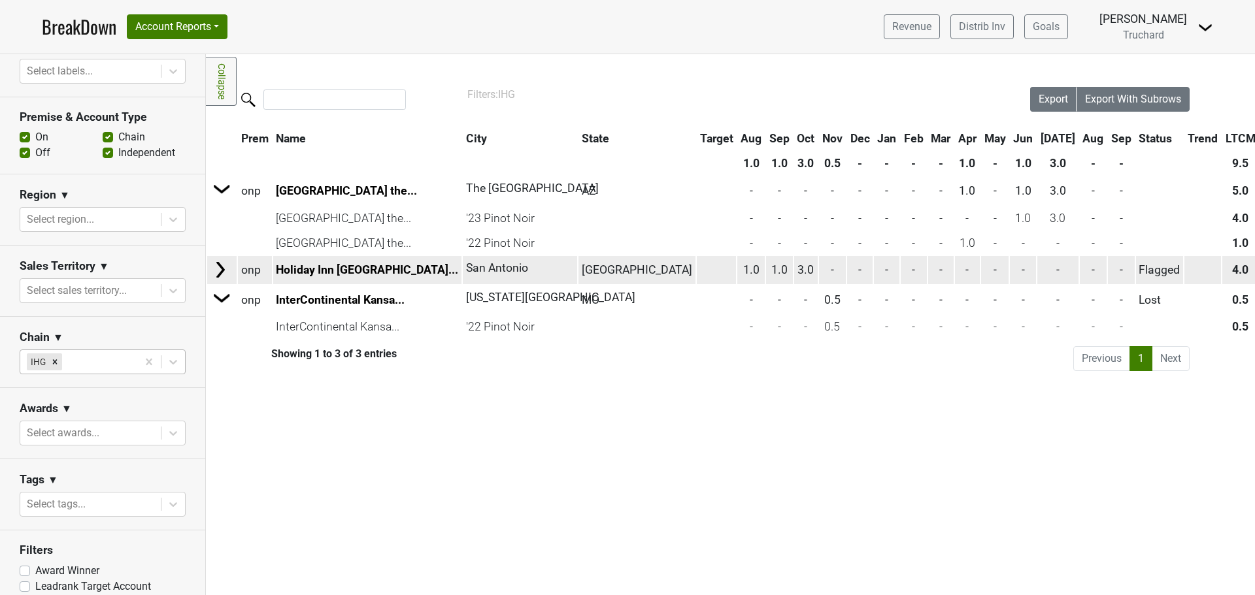
click at [217, 272] on img at bounding box center [220, 270] width 20 height 20
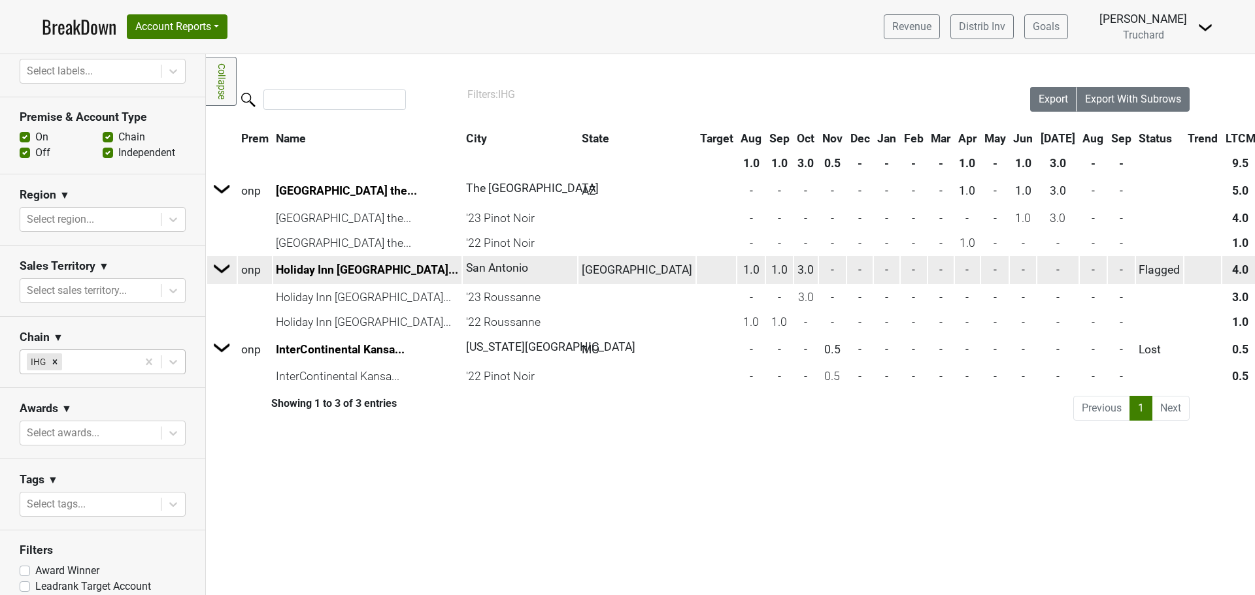
click at [220, 266] on img at bounding box center [222, 269] width 20 height 20
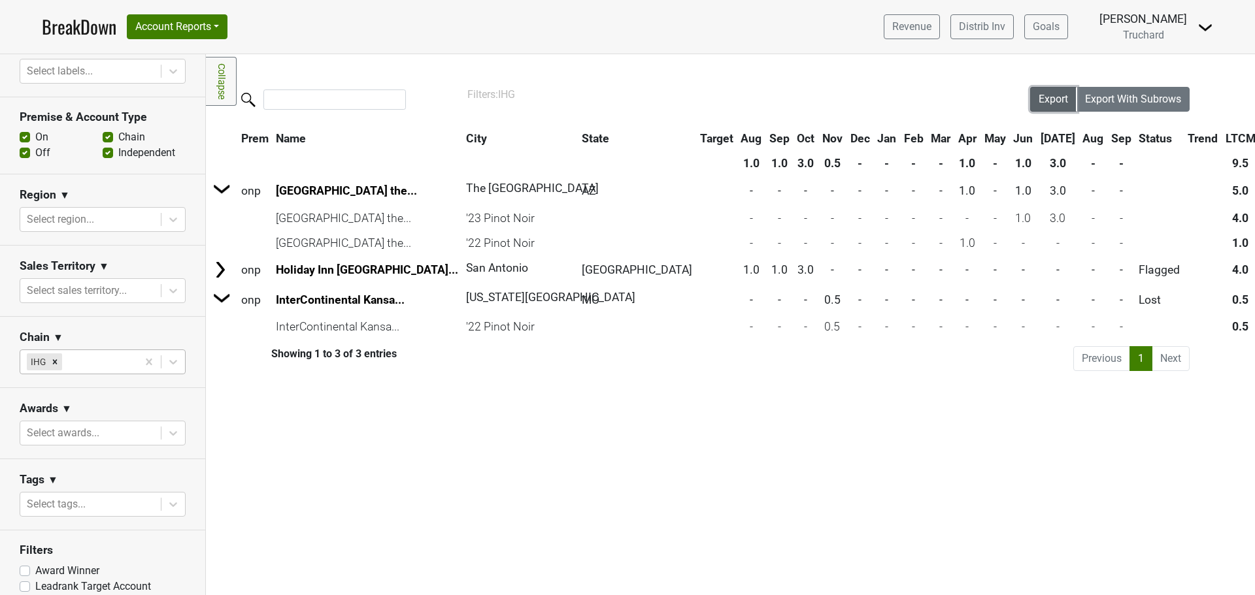
click at [1061, 101] on span "Export" at bounding box center [1053, 99] width 29 height 12
click at [57, 361] on icon "Remove IHG" at bounding box center [54, 362] width 9 height 9
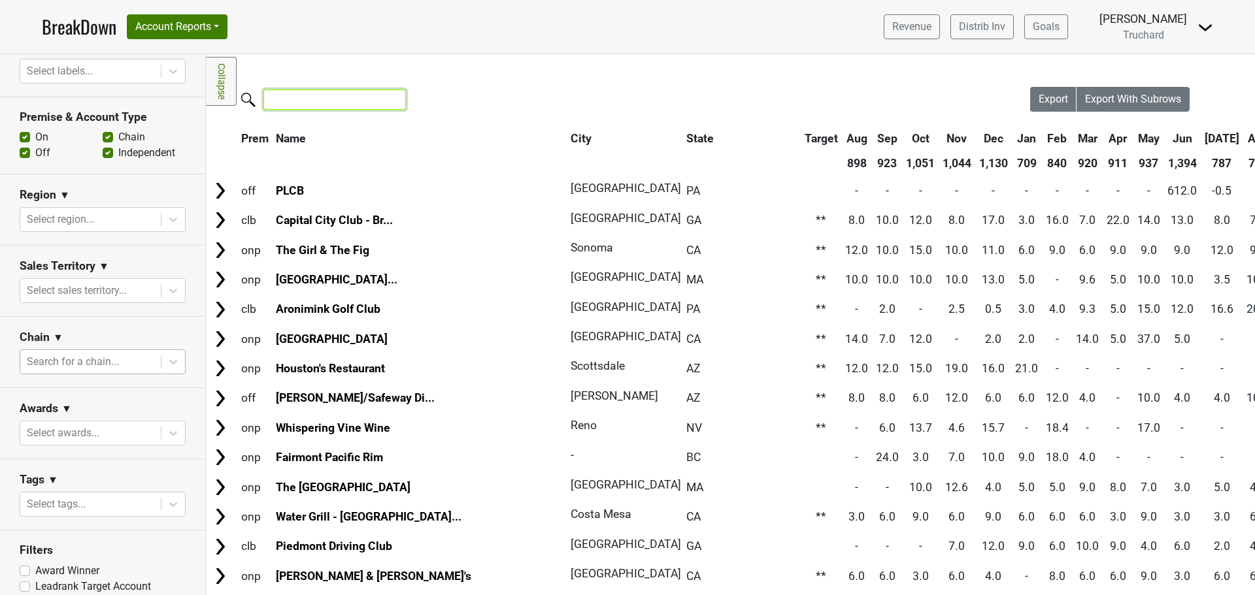
click at [363, 99] on input "search" at bounding box center [334, 100] width 142 height 20
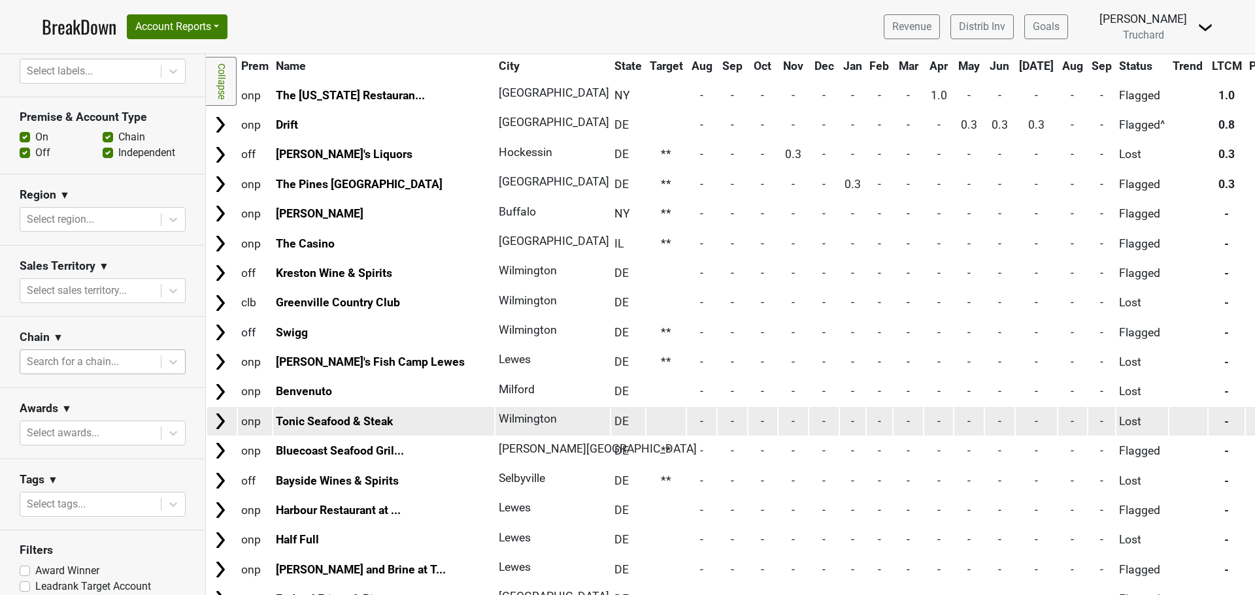
scroll to position [831, 0]
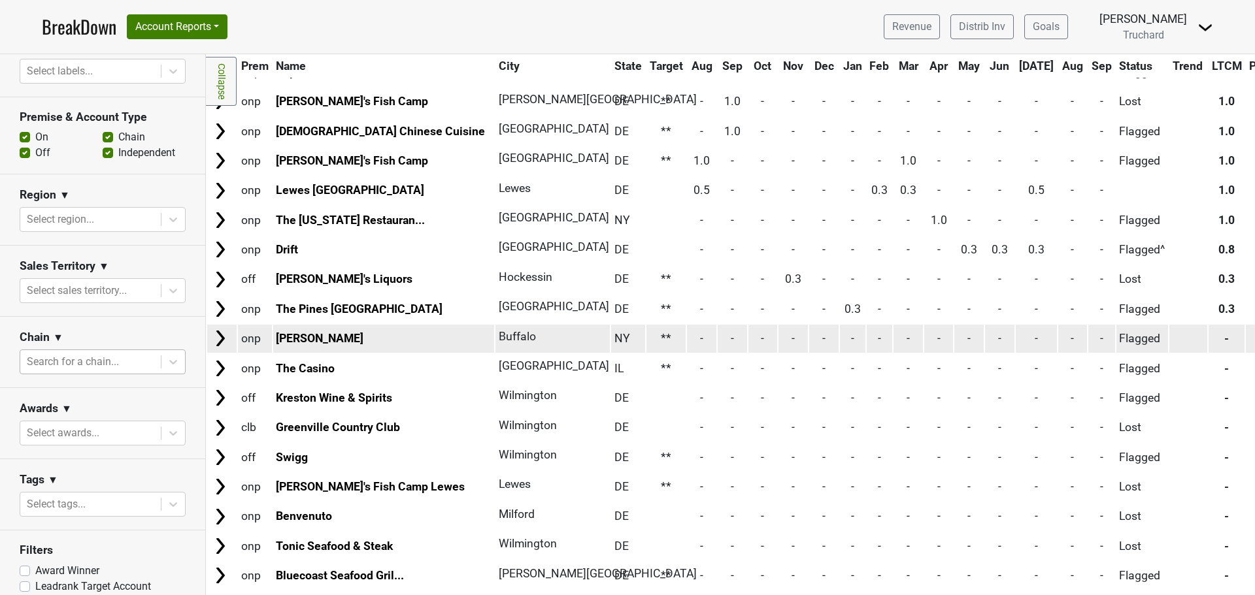
type input "[US_STATE]"
click at [223, 342] on img at bounding box center [220, 339] width 20 height 20
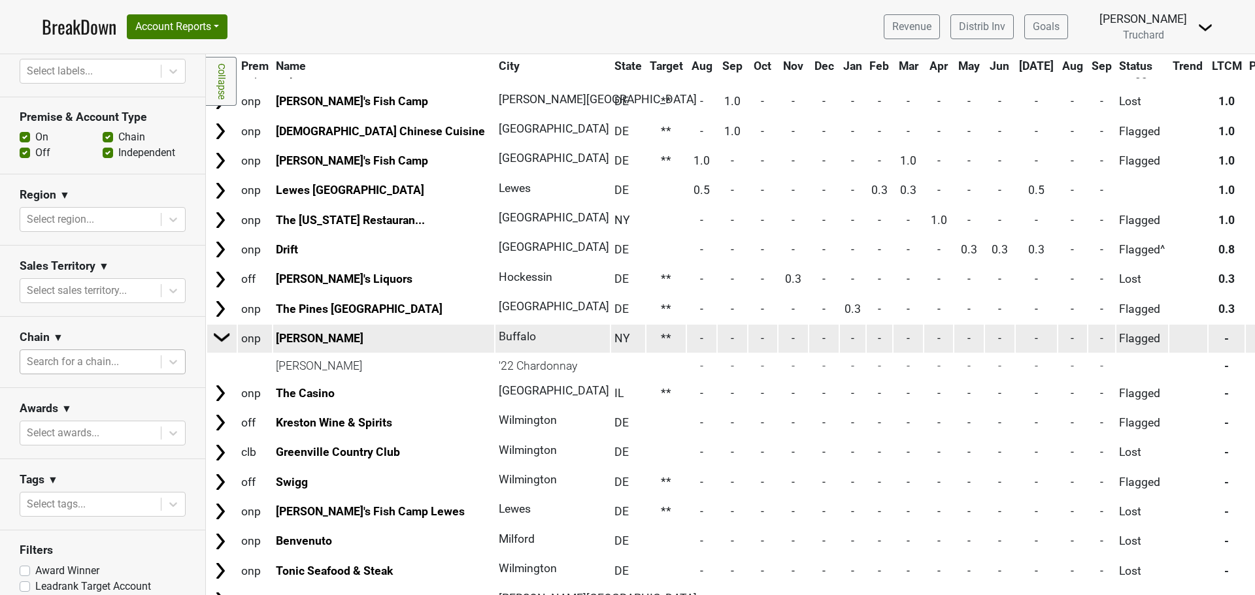
click at [223, 342] on img at bounding box center [222, 337] width 20 height 20
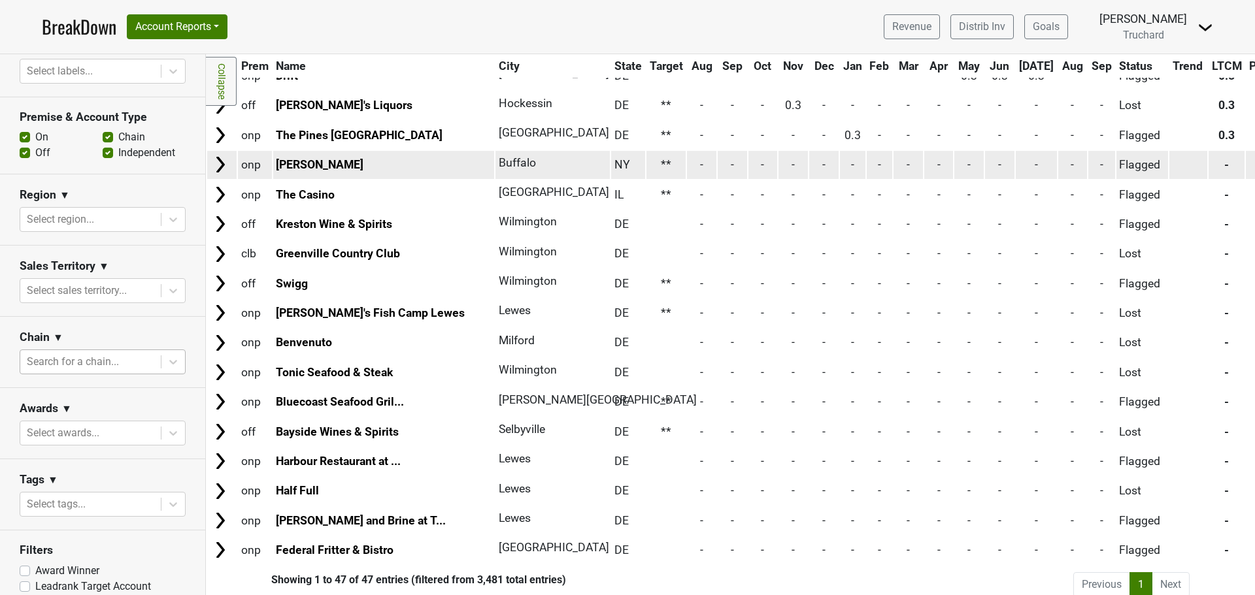
scroll to position [1027, 0]
